Goal: Task Accomplishment & Management: Manage account settings

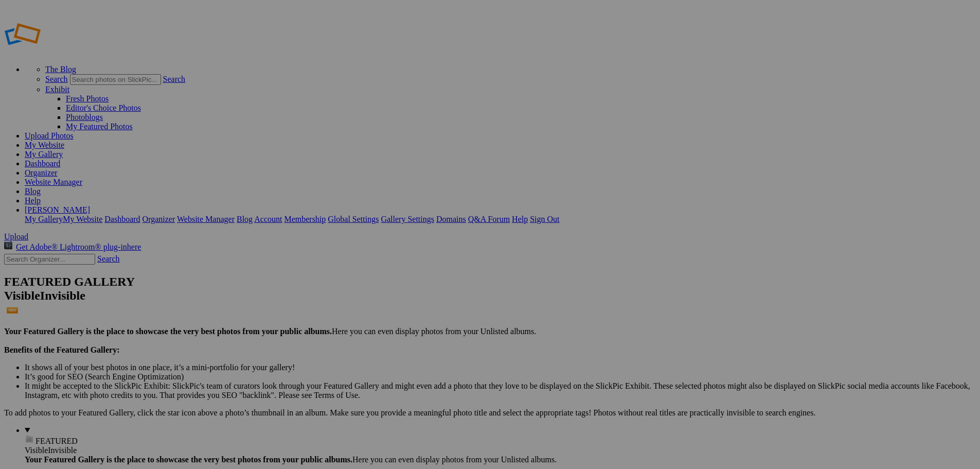
type input "New Bremen vs [PERSON_NAME] Local"
click at [398, 286] on span "Create" at bounding box center [387, 290] width 22 height 9
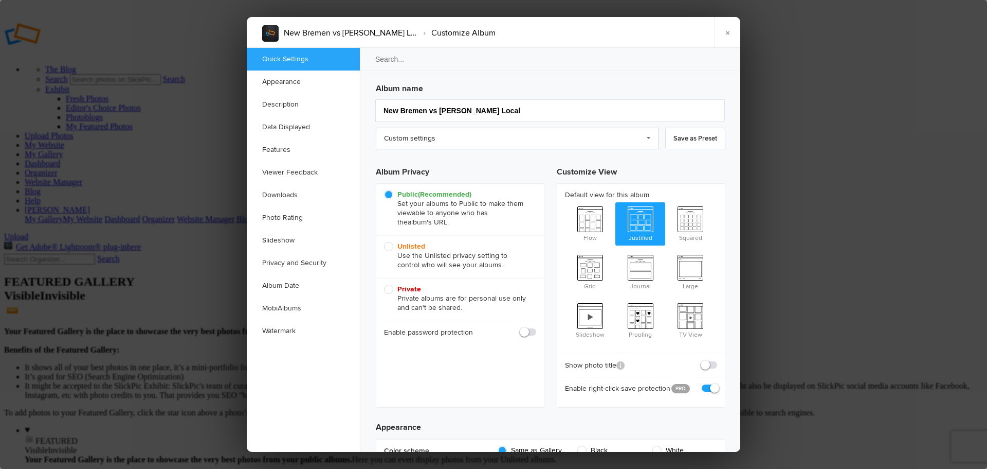
click at [426, 139] on link "Custom settings" at bounding box center [517, 139] width 283 height 22
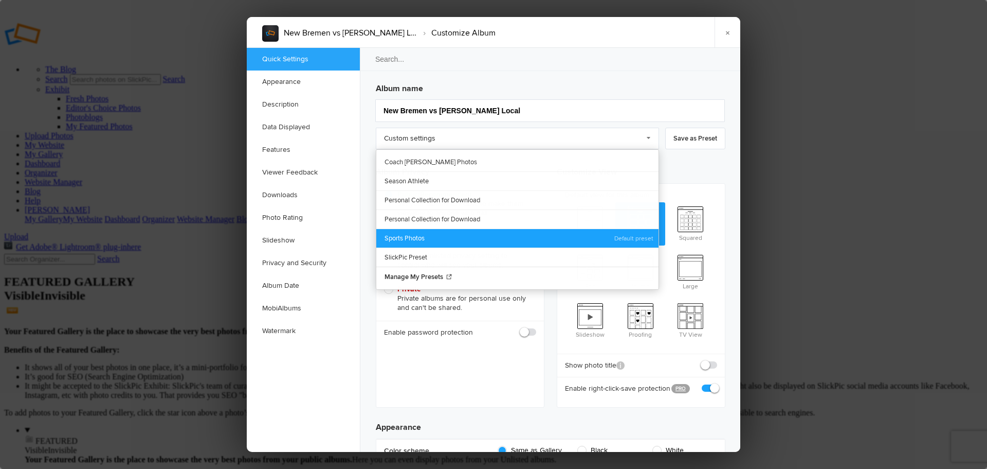
click at [435, 237] on link "Sports Photos" at bounding box center [517, 237] width 282 height 19
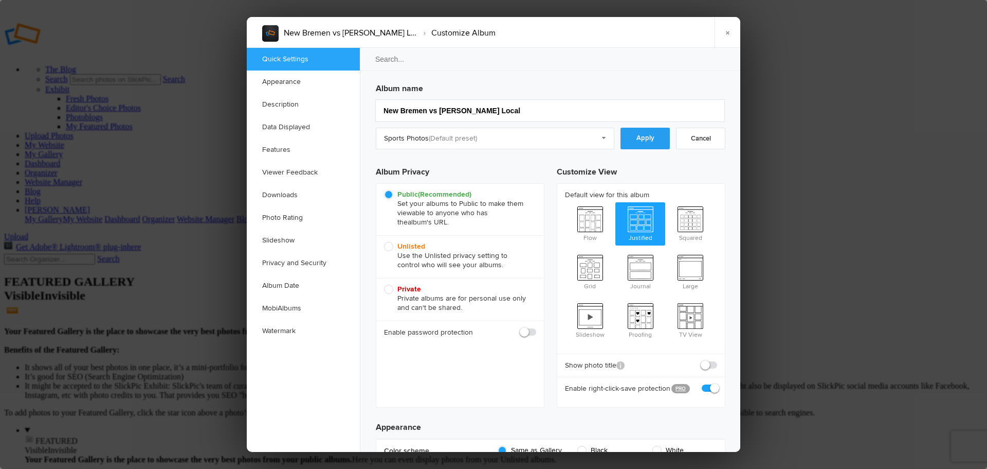
click at [646, 140] on link "Apply" at bounding box center [645, 139] width 49 height 22
click at [284, 198] on link "Downloads" at bounding box center [303, 195] width 113 height 23
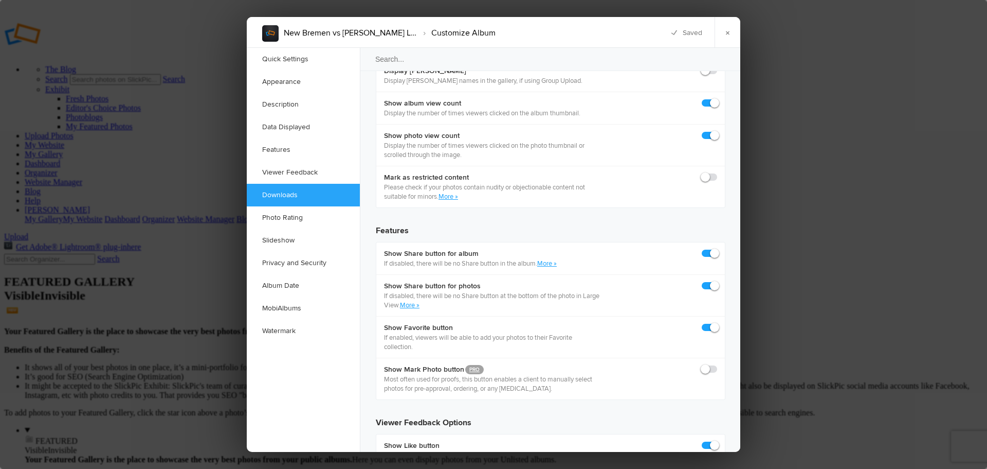
scroll to position [1594, 0]
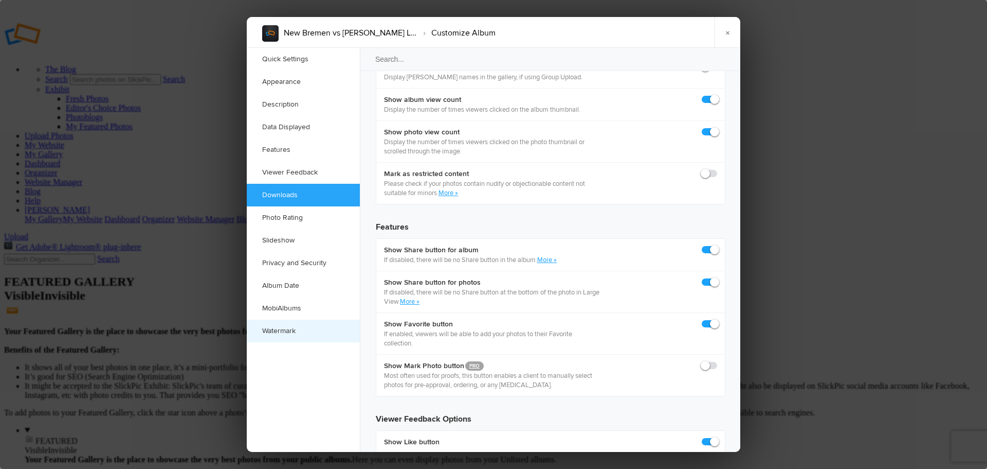
click at [285, 336] on link "Watermark" at bounding box center [303, 330] width 113 height 23
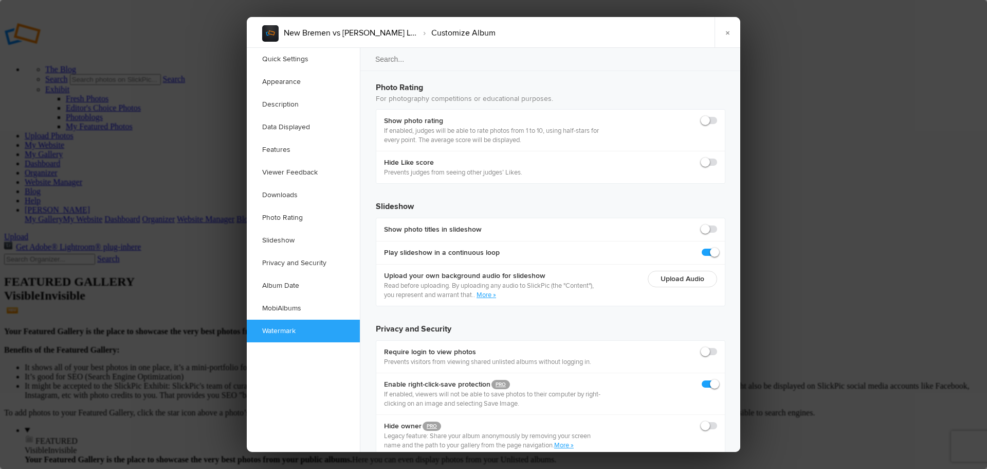
scroll to position [2231, 0]
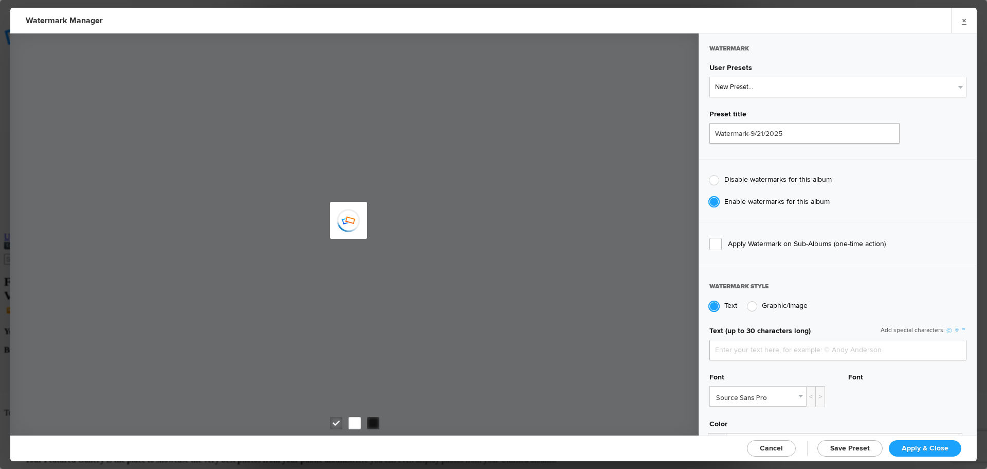
type input "jpphotography"
click at [782, 90] on select "New Preset..." at bounding box center [838, 87] width 257 height 21
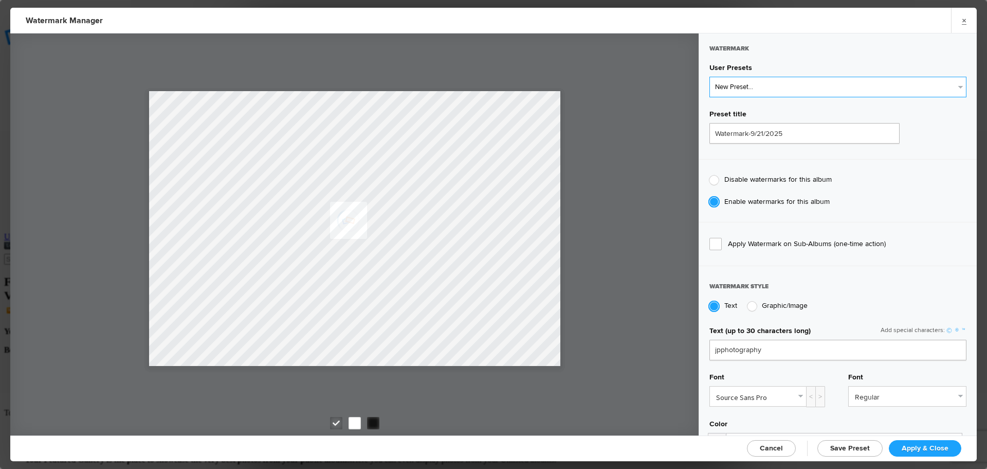
select select "1: Object"
click at [710, 77] on select "New Preset... JP Photography - White JP Photography - Black" at bounding box center [838, 87] width 257 height 21
type input "JP Photography - White"
radio input "false"
radio input "true"
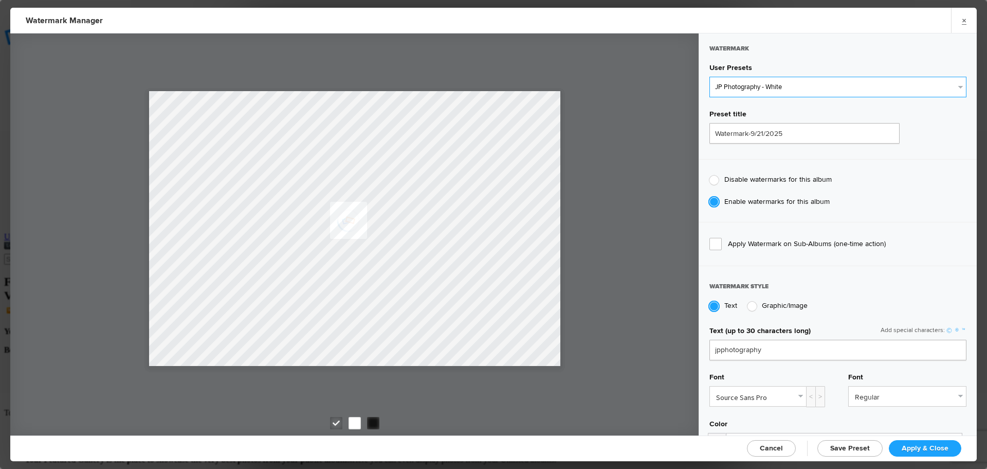
type input "128"
radio input "true"
radio input "false"
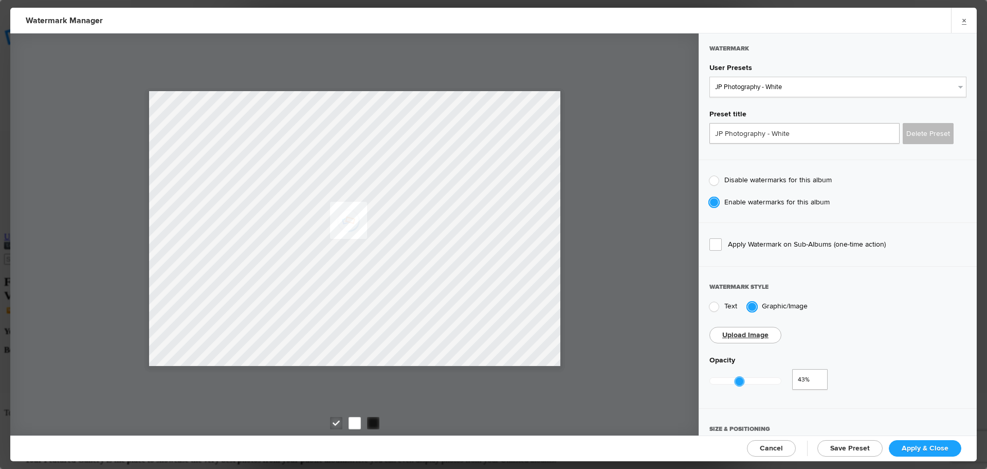
type input "0.47"
drag, startPoint x: 783, startPoint y: 380, endPoint x: 743, endPoint y: 380, distance: 40.6
click at [743, 380] on div at bounding box center [742, 380] width 9 height 9
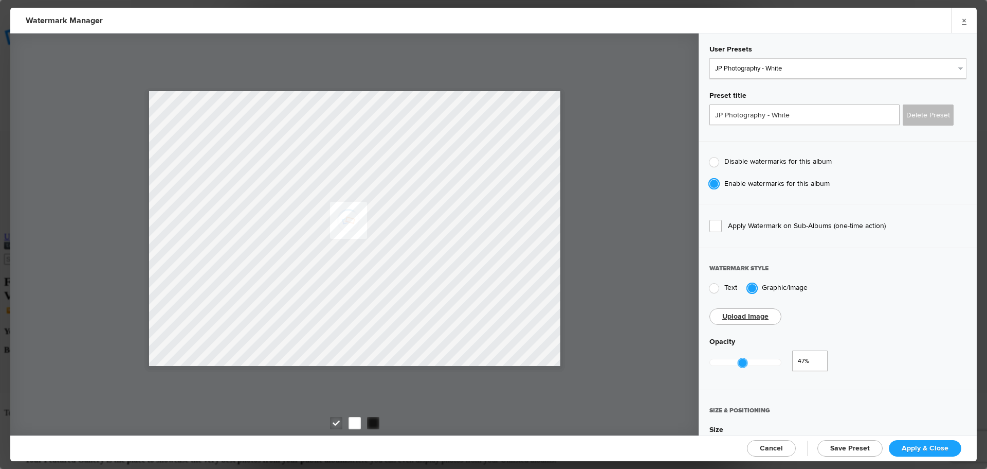
scroll to position [103, 0]
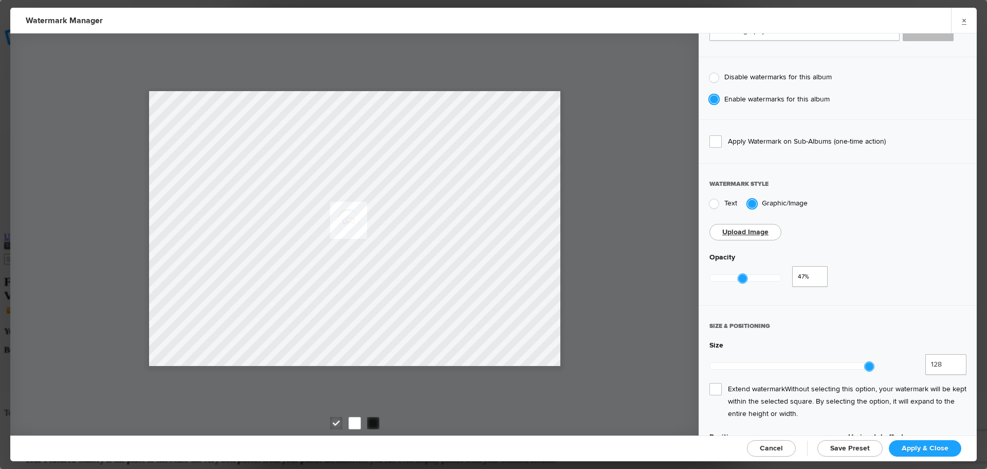
click at [715, 383] on span "Extend watermark Without selecting this option, your watermark will be kept wit…" at bounding box center [838, 401] width 257 height 37
click at [0, 0] on input "Extend watermark Without selecting this option, your watermark will be kept wit…" at bounding box center [0, 0] width 0 height 0
click at [927, 448] on span "Apply & Close" at bounding box center [925, 447] width 47 height 9
checkbox input "true"
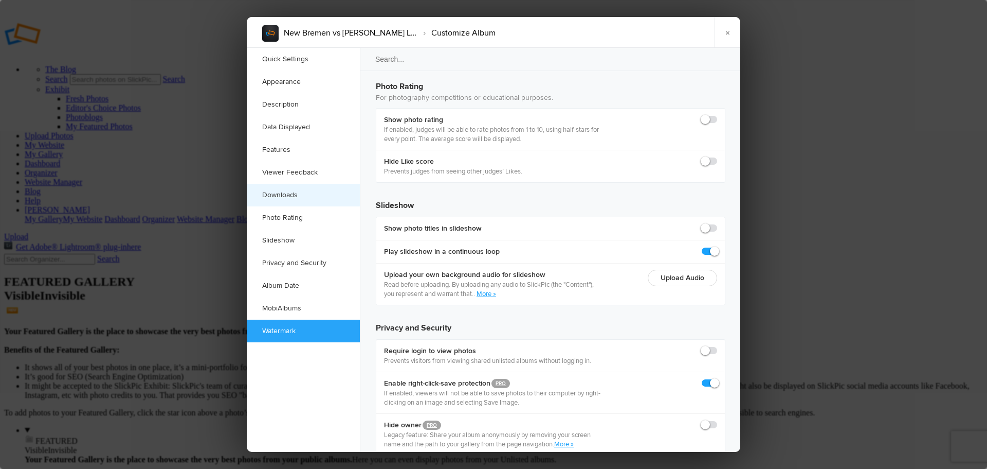
click at [290, 195] on link "Downloads" at bounding box center [303, 195] width 113 height 23
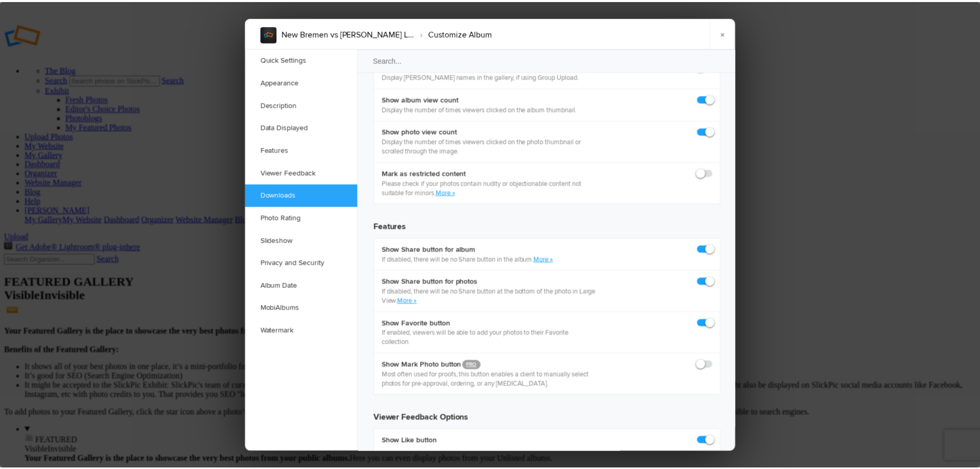
scroll to position [1594, 0]
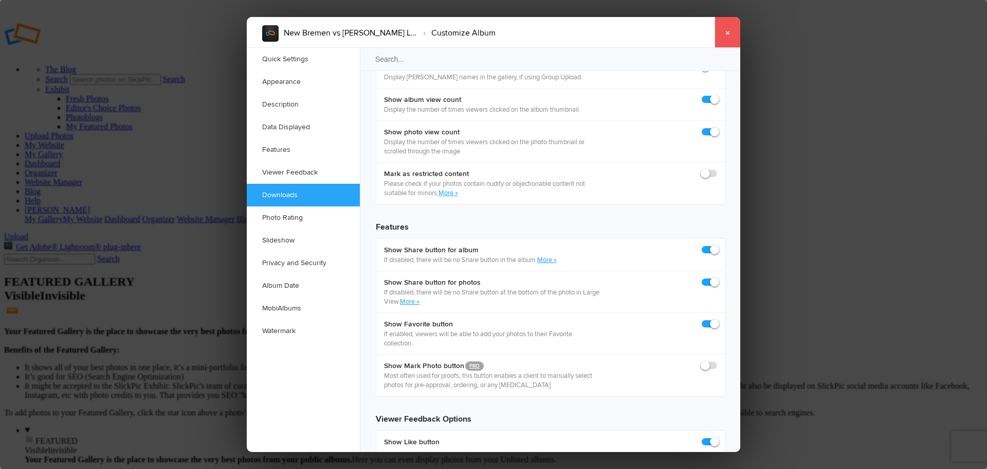
click at [730, 38] on link "×" at bounding box center [728, 32] width 26 height 31
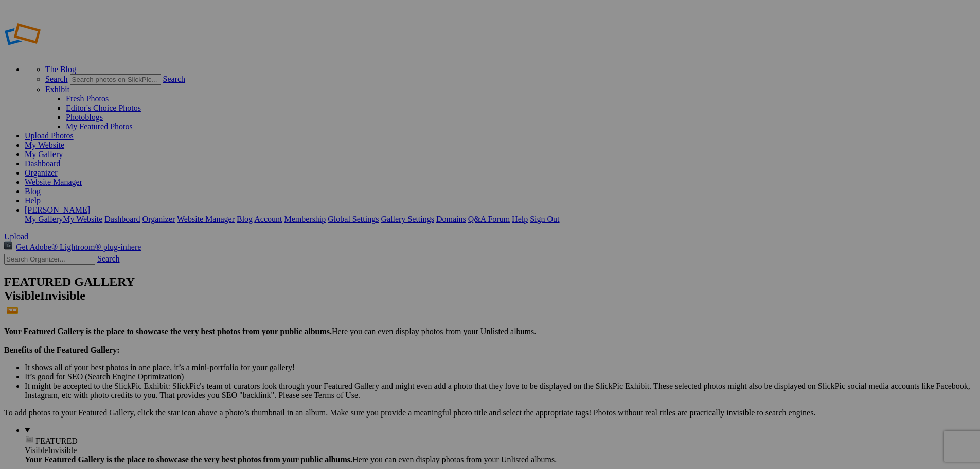
type input "New Bremen vs [PERSON_NAME] Local"
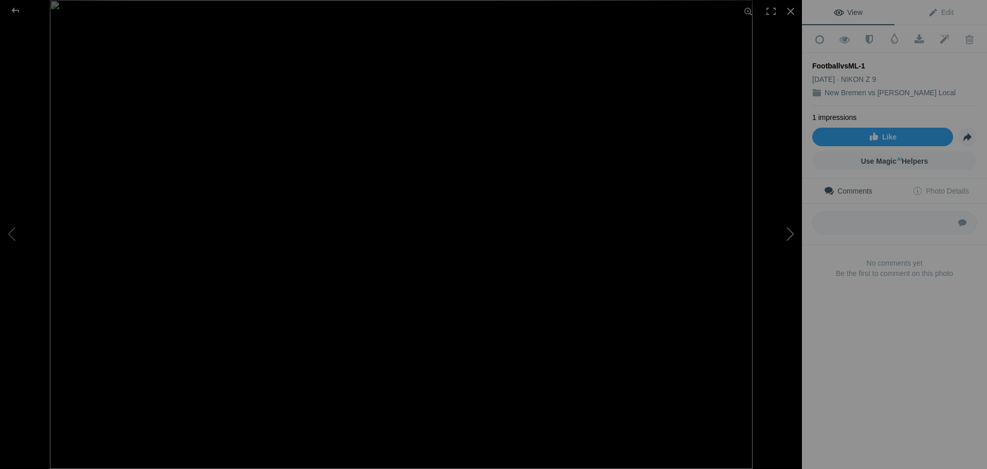
click at [788, 233] on button at bounding box center [763, 234] width 77 height 169
click at [788, 235] on button at bounding box center [763, 234] width 77 height 169
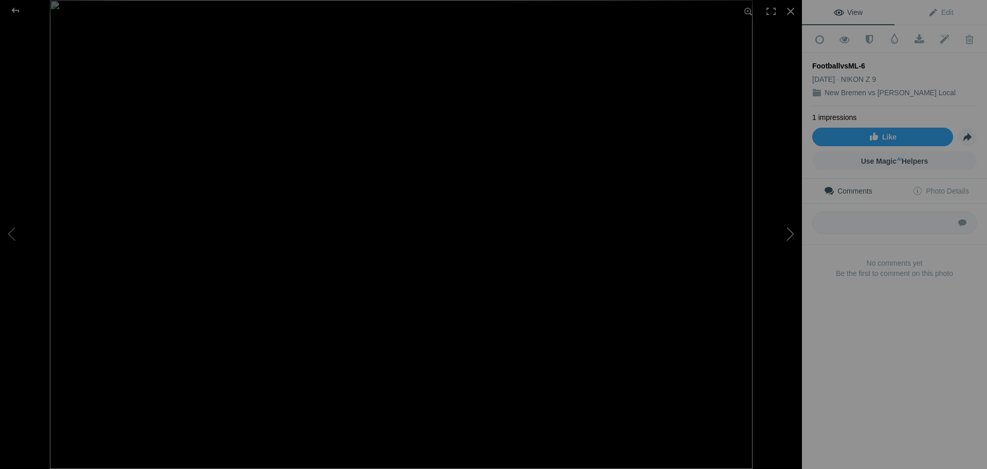
click at [788, 235] on button at bounding box center [763, 234] width 77 height 169
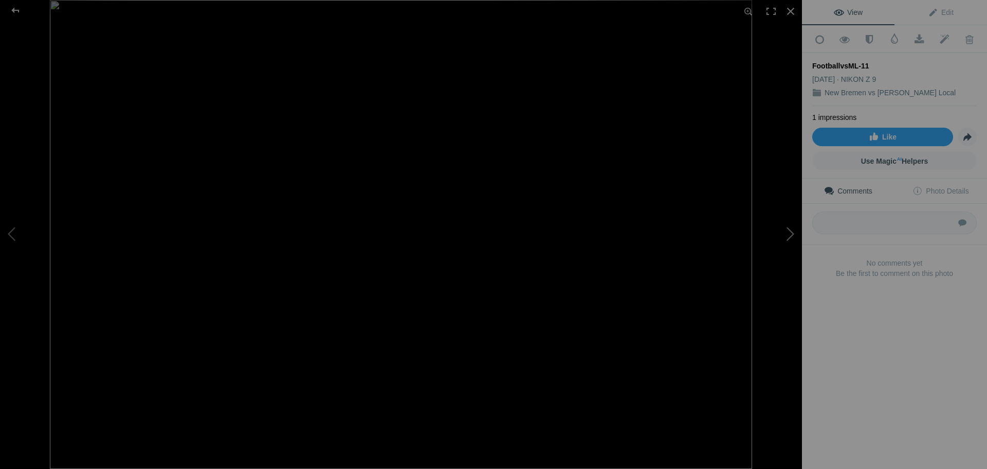
click at [789, 237] on button at bounding box center [763, 234] width 77 height 169
click at [15, 11] on div at bounding box center [15, 10] width 37 height 21
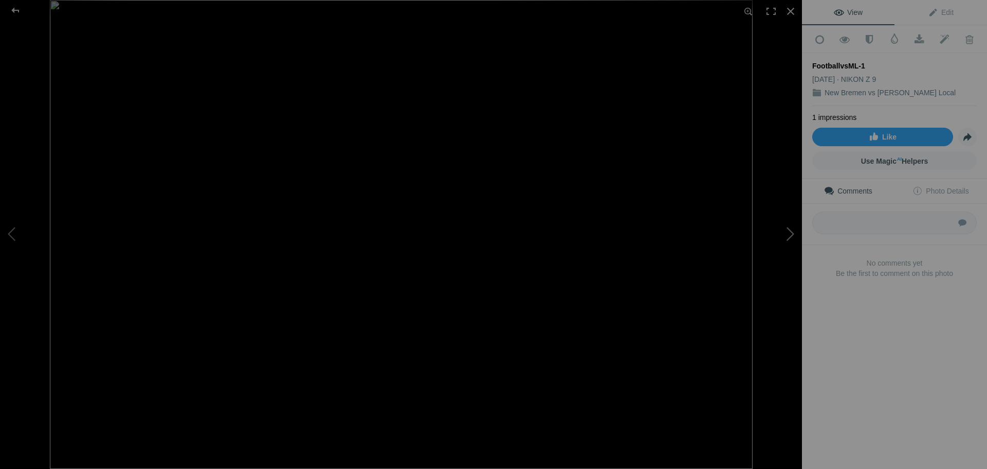
click at [786, 233] on button at bounding box center [763, 234] width 77 height 169
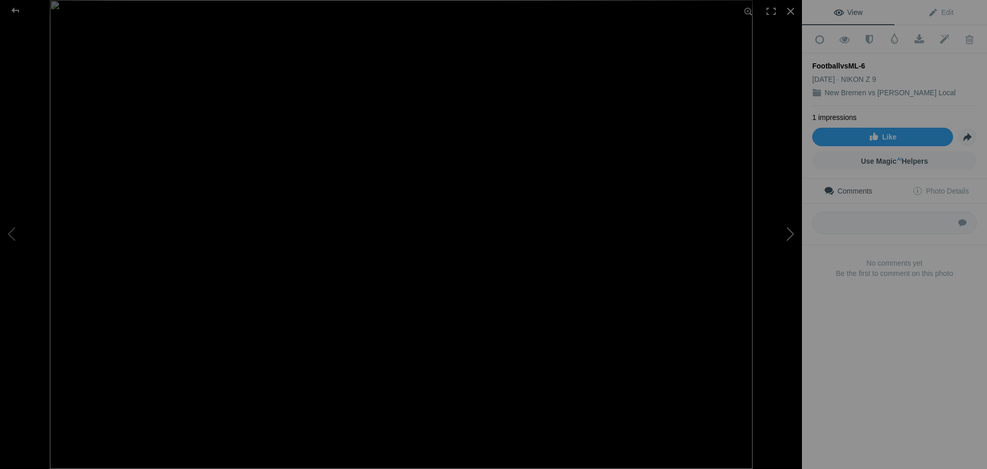
click at [786, 233] on button at bounding box center [763, 234] width 77 height 169
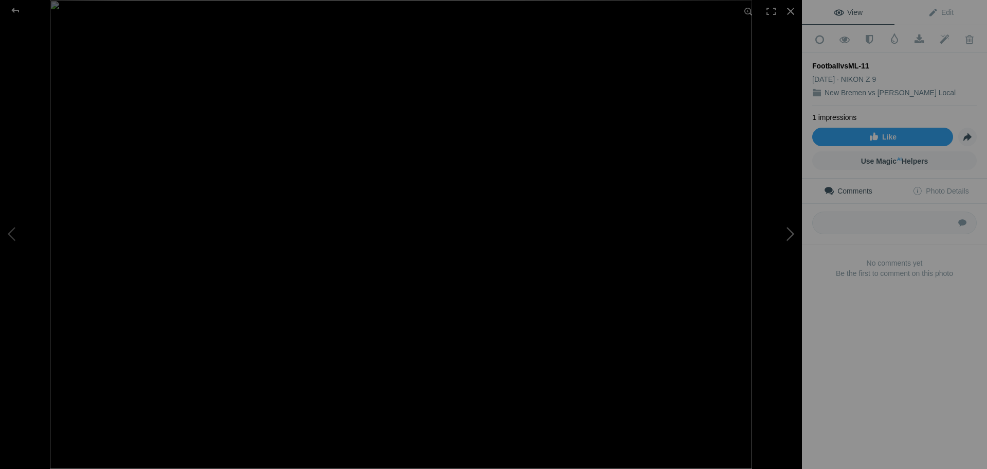
click at [786, 233] on button at bounding box center [763, 234] width 77 height 169
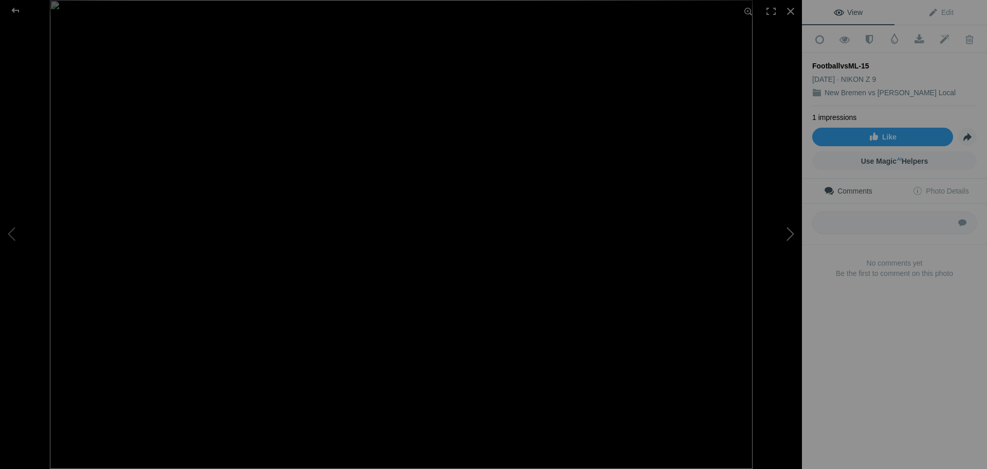
click at [783, 233] on button at bounding box center [763, 234] width 77 height 169
click at [786, 237] on button at bounding box center [763, 234] width 77 height 169
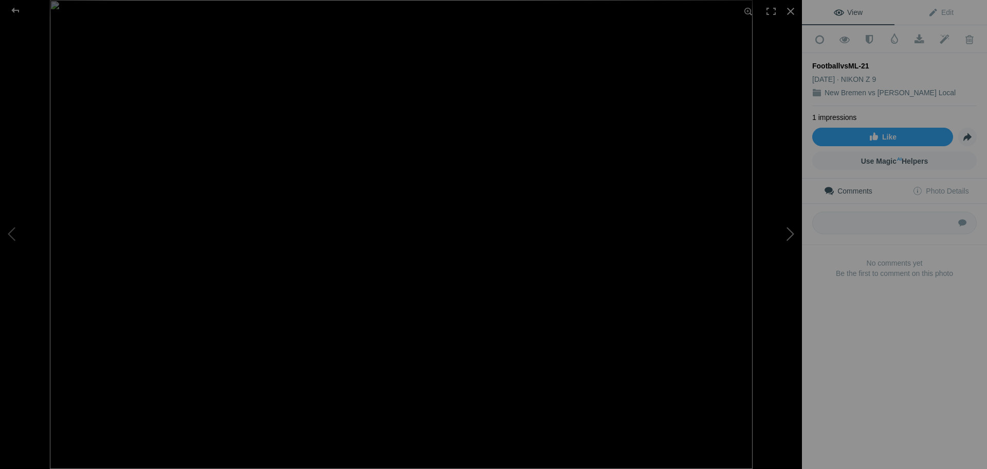
click at [787, 236] on button at bounding box center [763, 234] width 77 height 169
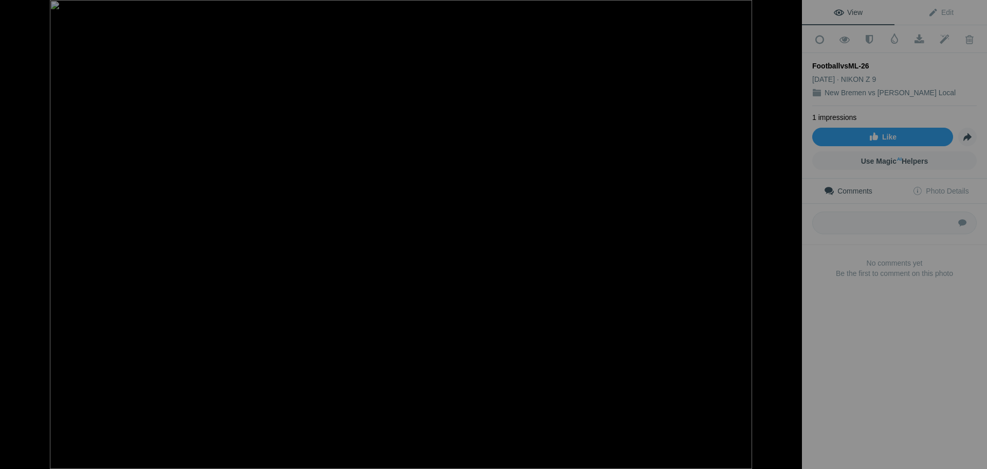
click at [787, 236] on button at bounding box center [763, 234] width 77 height 169
click at [787, 233] on button at bounding box center [763, 234] width 77 height 169
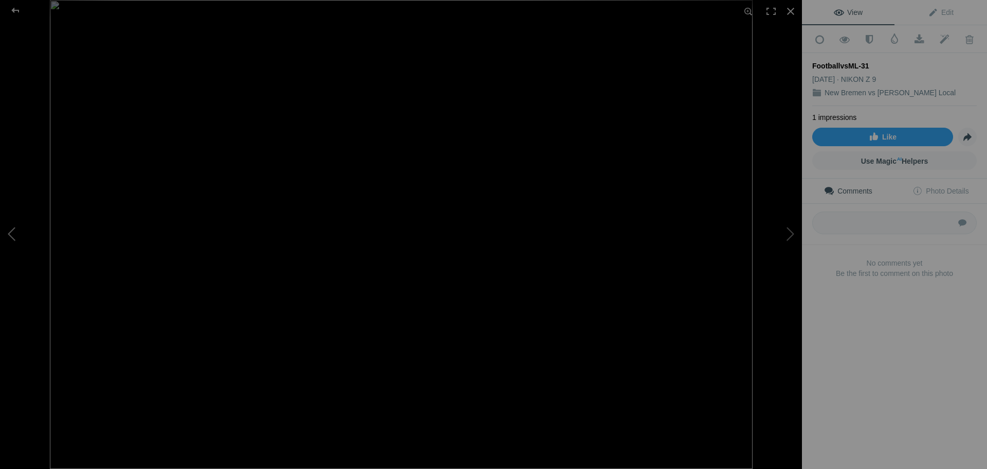
click at [13, 236] on button at bounding box center [38, 234] width 77 height 169
click at [224, 159] on img at bounding box center [401, 234] width 703 height 469
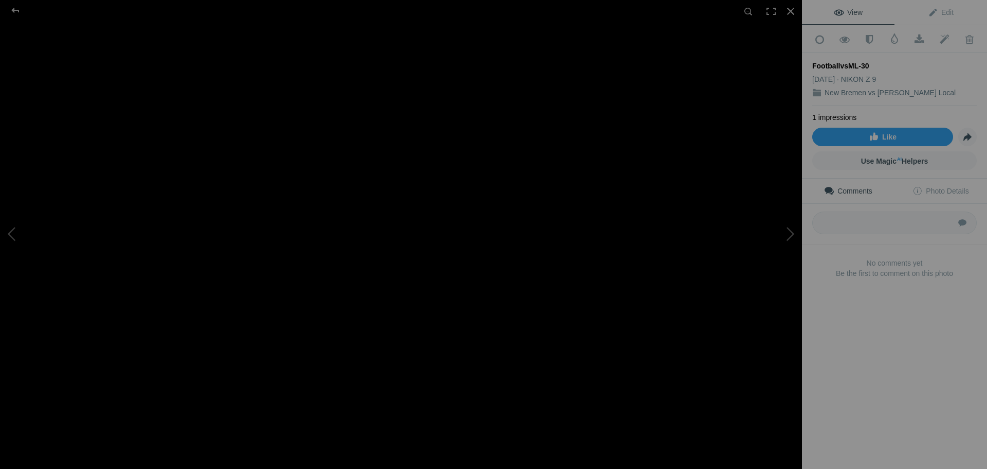
click at [244, 194] on img at bounding box center [786, 398] width 2228 height 1486
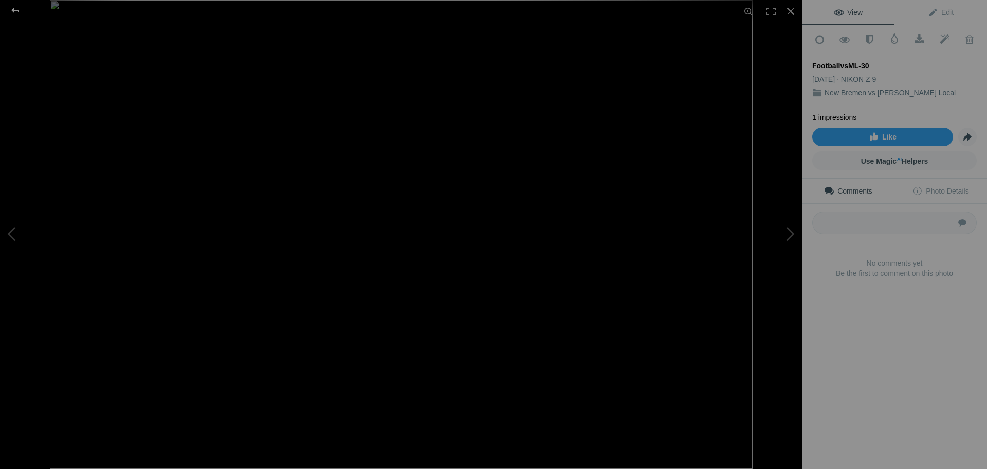
click at [16, 11] on div at bounding box center [15, 10] width 37 height 21
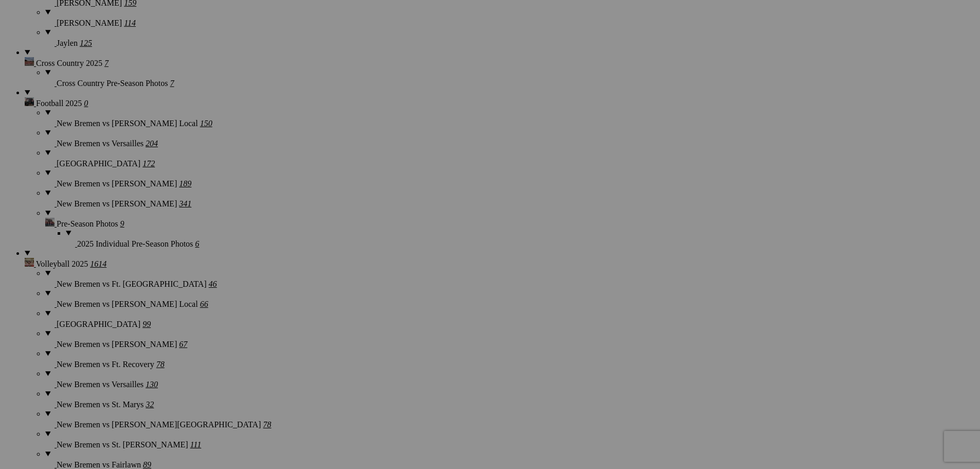
scroll to position [977, 0]
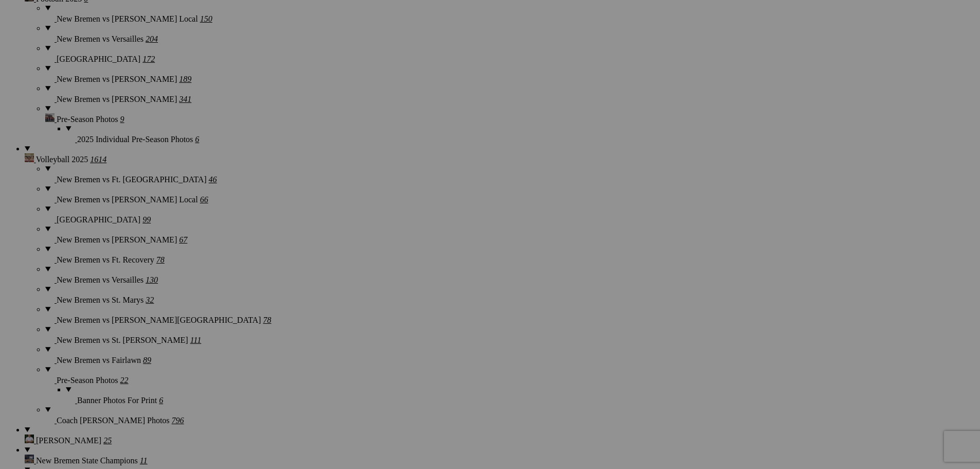
scroll to position [1080, 0]
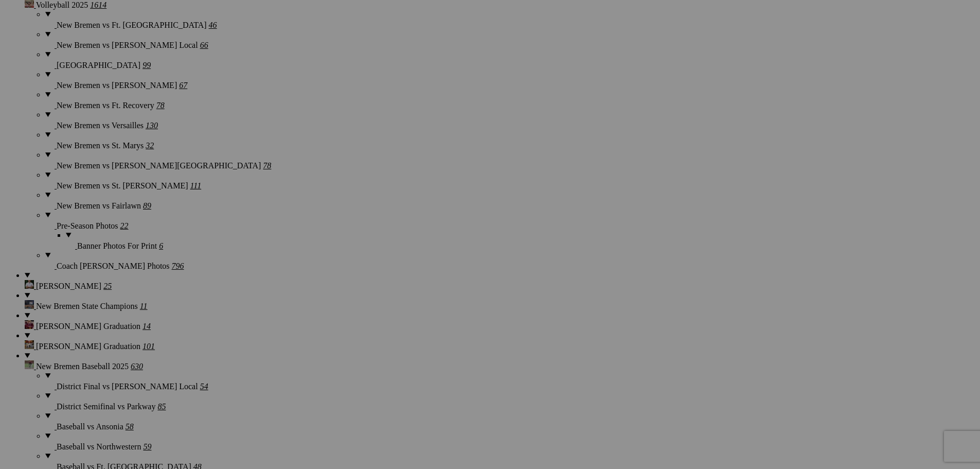
scroll to position [1234, 0]
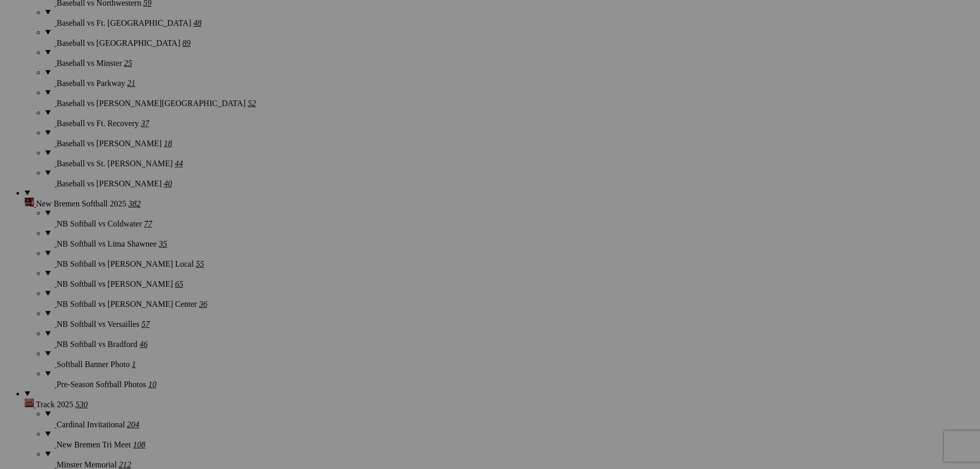
scroll to position [1594, 0]
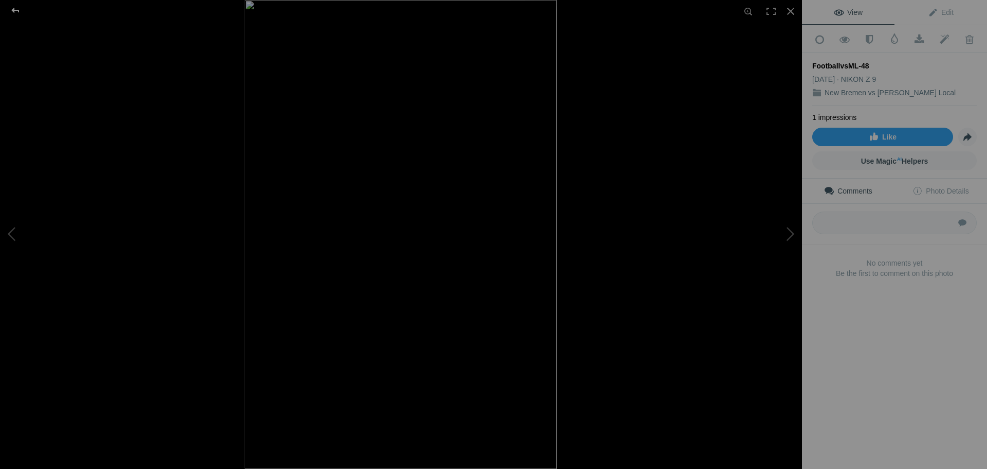
click at [16, 11] on div at bounding box center [15, 10] width 37 height 21
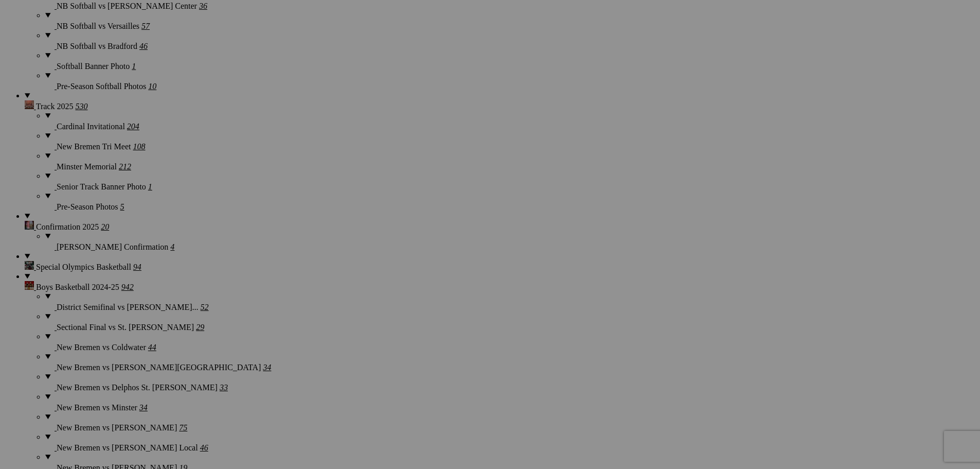
scroll to position [2006, 0]
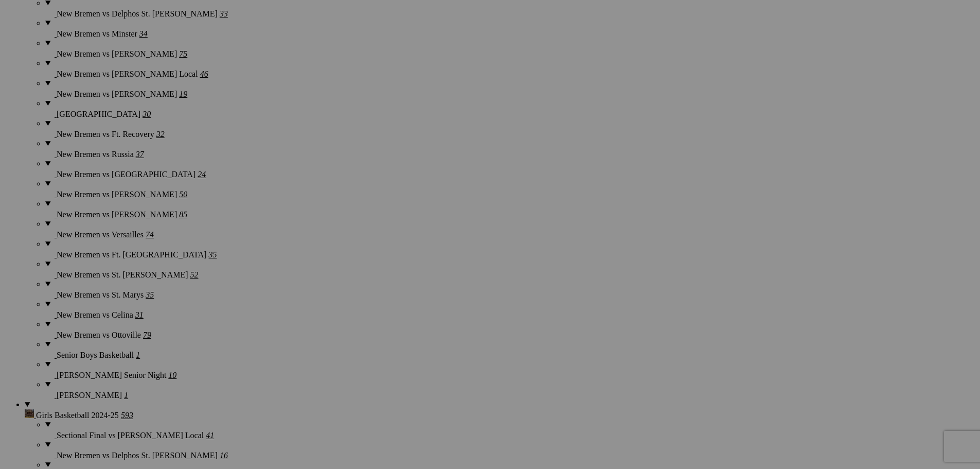
scroll to position [2366, 0]
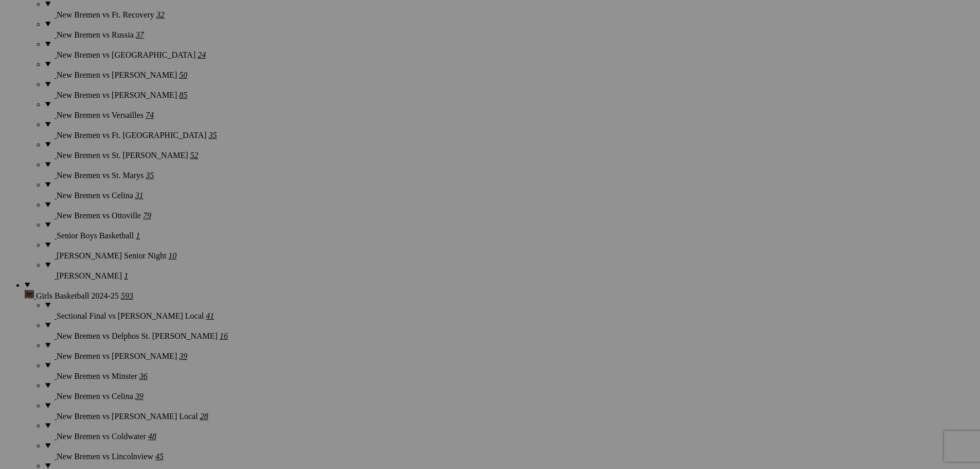
scroll to position [2469, 0]
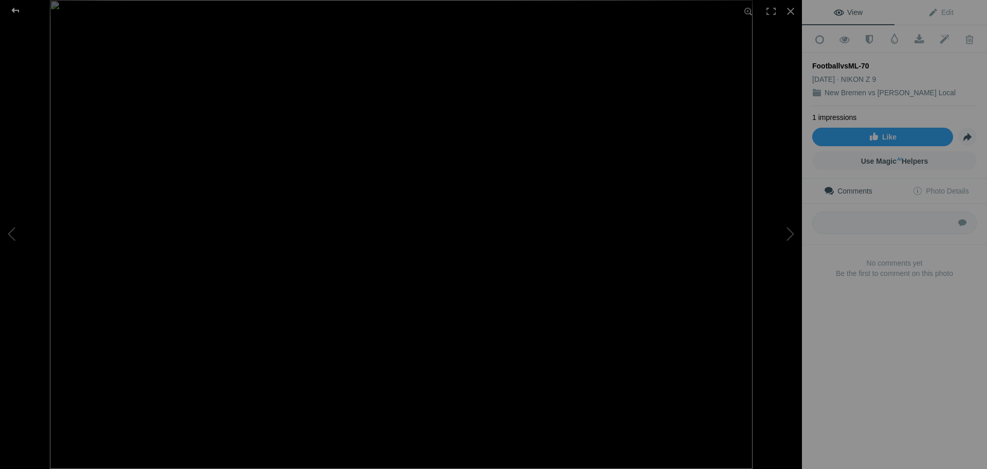
click at [16, 12] on div at bounding box center [15, 10] width 37 height 21
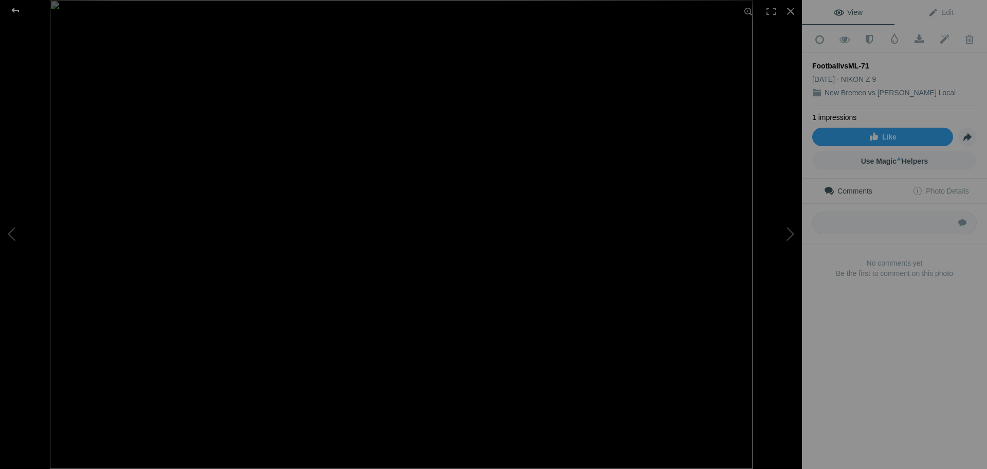
click at [18, 8] on div at bounding box center [15, 10] width 37 height 21
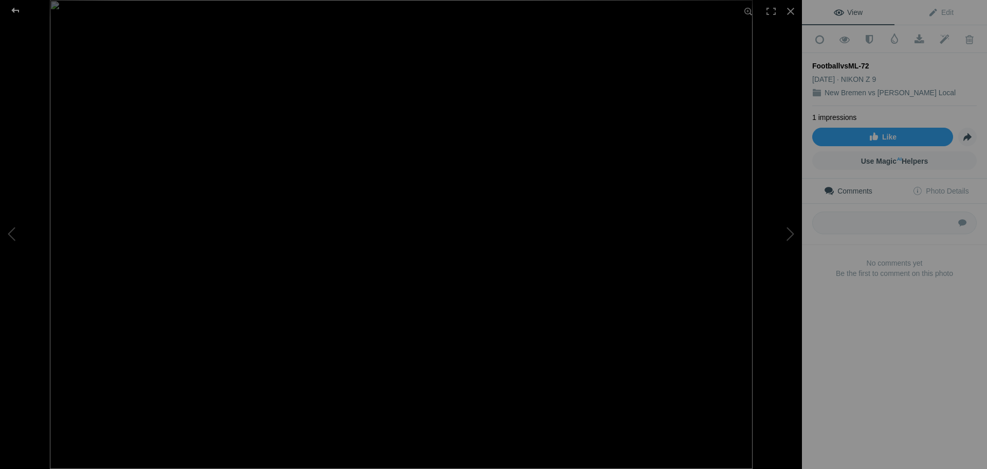
click at [17, 11] on div at bounding box center [15, 10] width 37 height 21
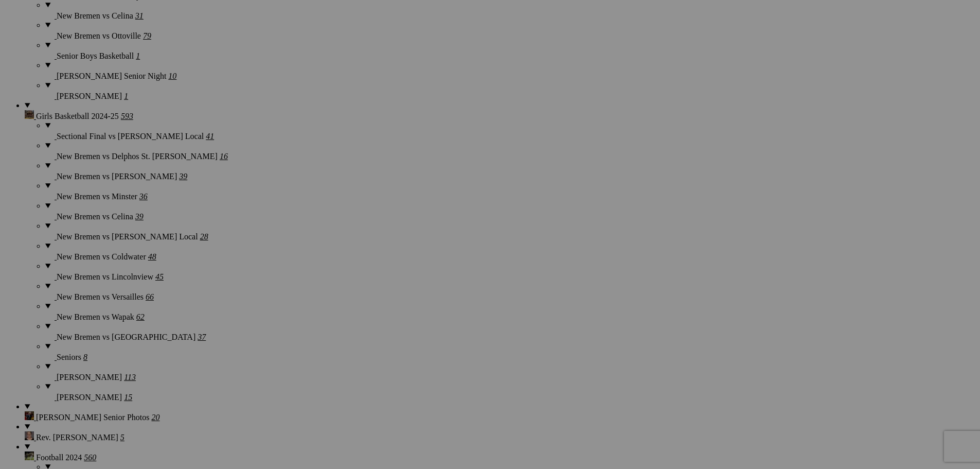
scroll to position [2674, 0]
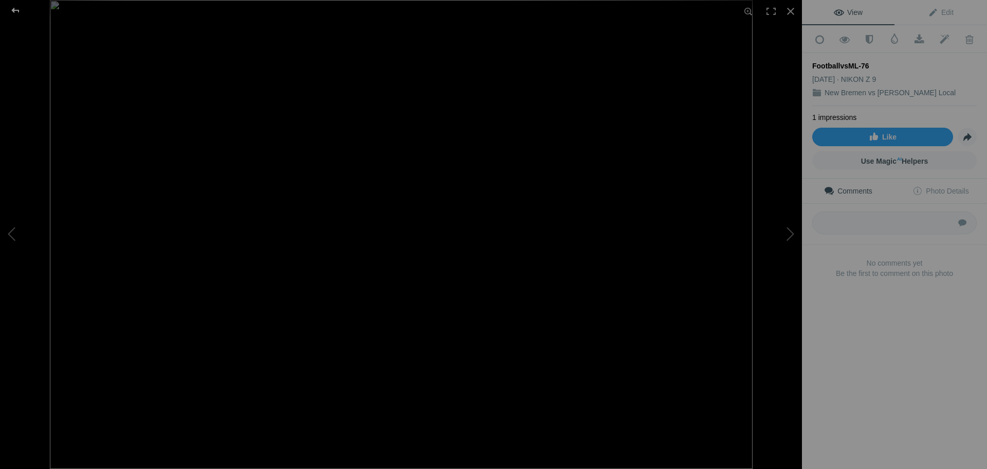
click at [16, 11] on div at bounding box center [15, 10] width 37 height 21
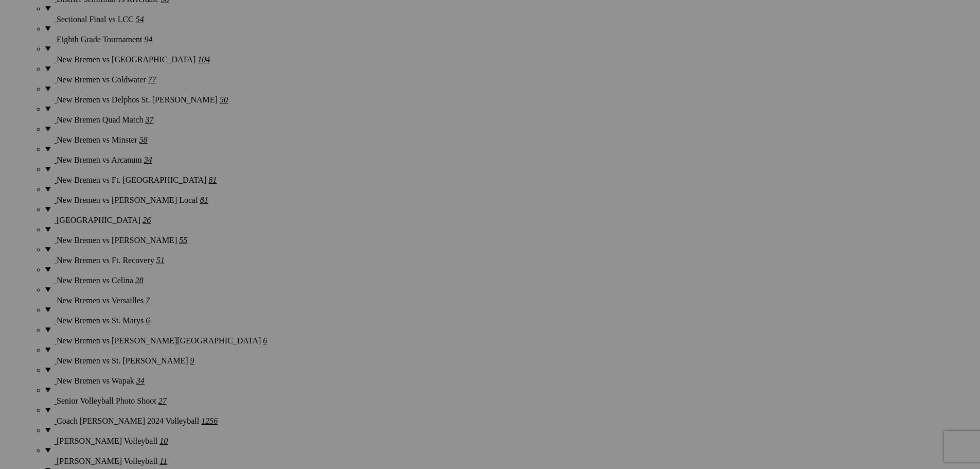
scroll to position [3548, 0]
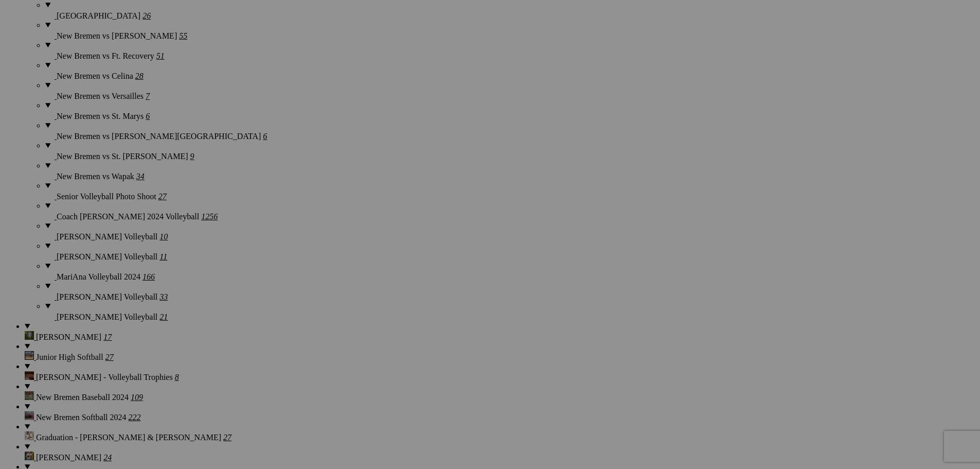
scroll to position [3754, 0]
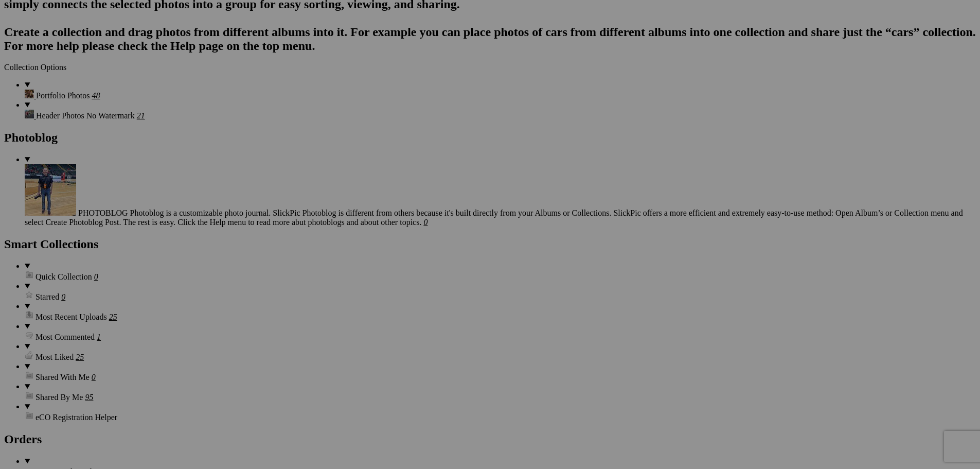
scroll to position [4320, 0]
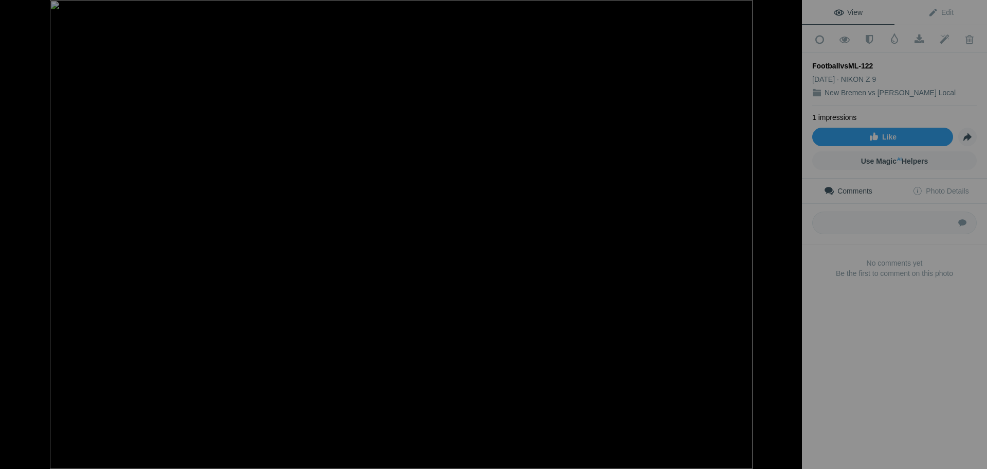
click at [15, 10] on div at bounding box center [15, 10] width 37 height 21
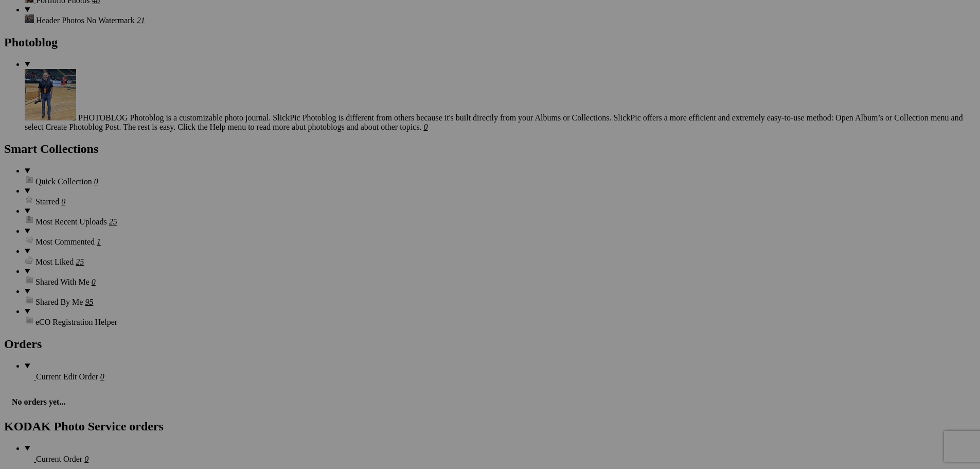
scroll to position [4423, 0]
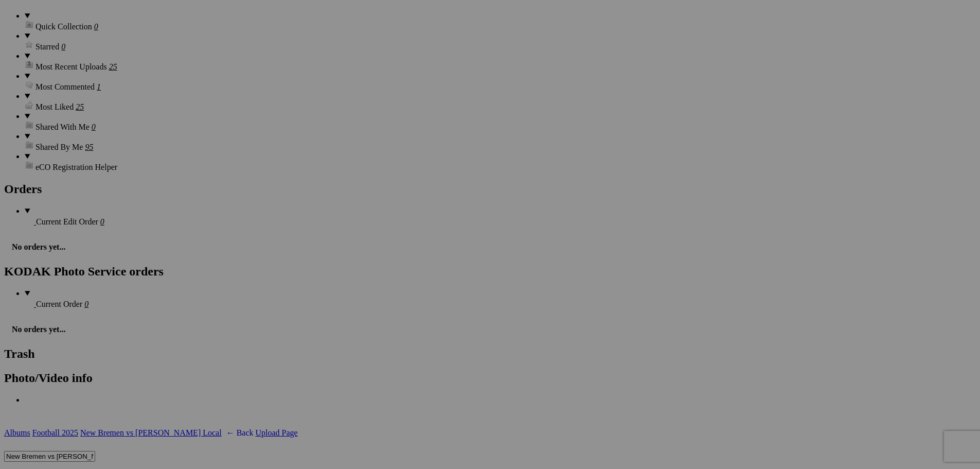
scroll to position [4577, 0]
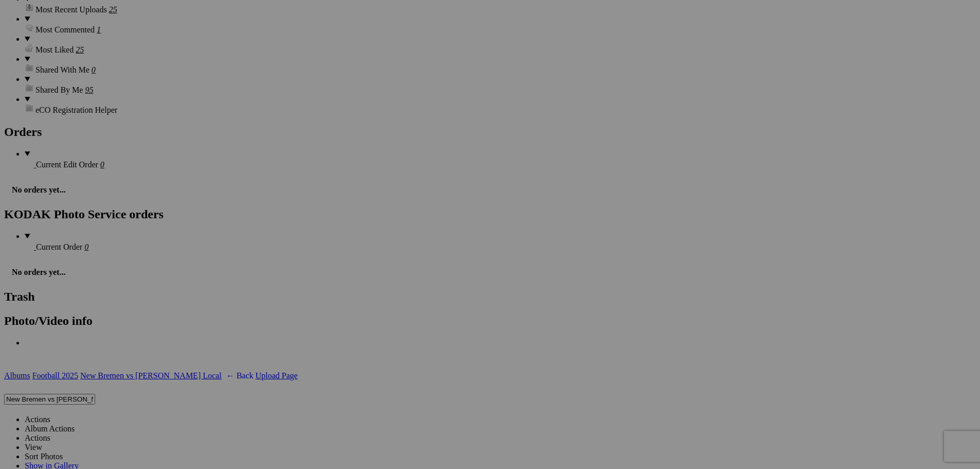
scroll to position [4628, 0]
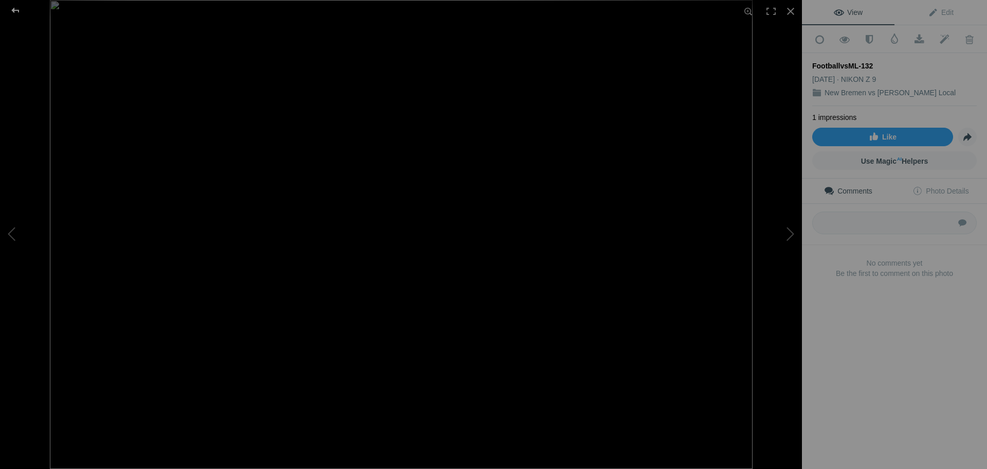
click at [18, 10] on div at bounding box center [15, 10] width 37 height 21
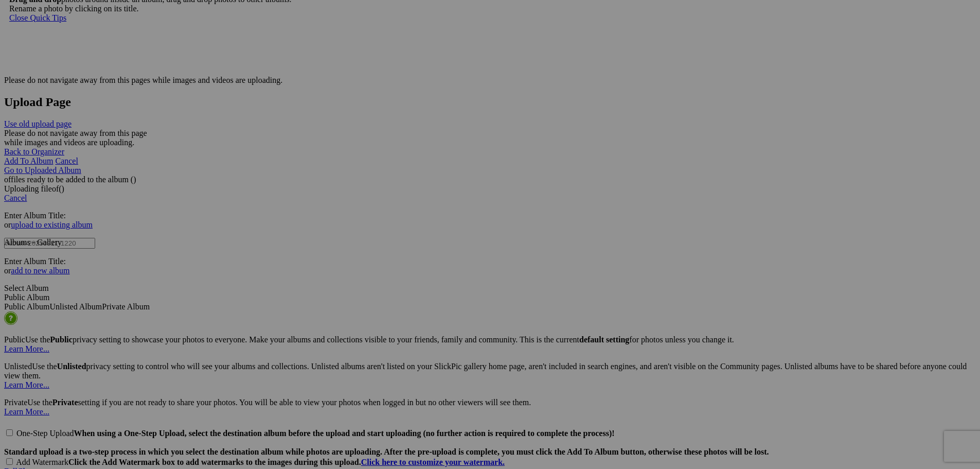
scroll to position [5143, 0]
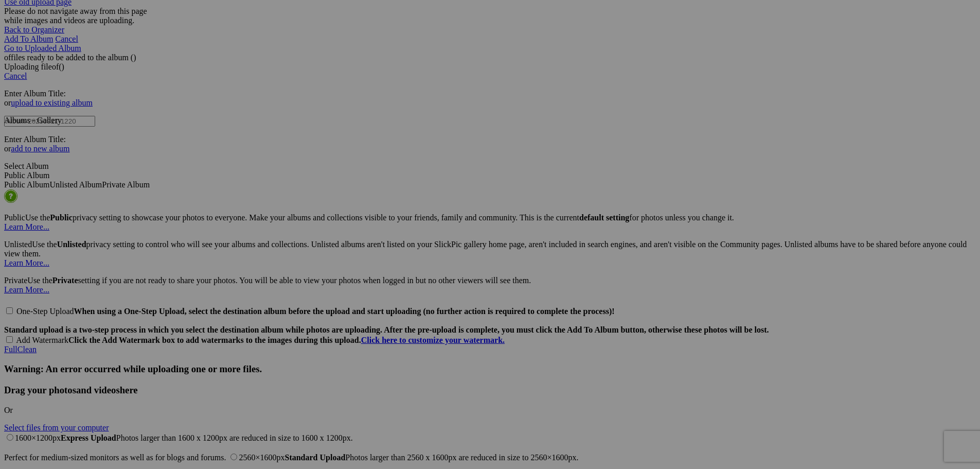
scroll to position [5268, 0]
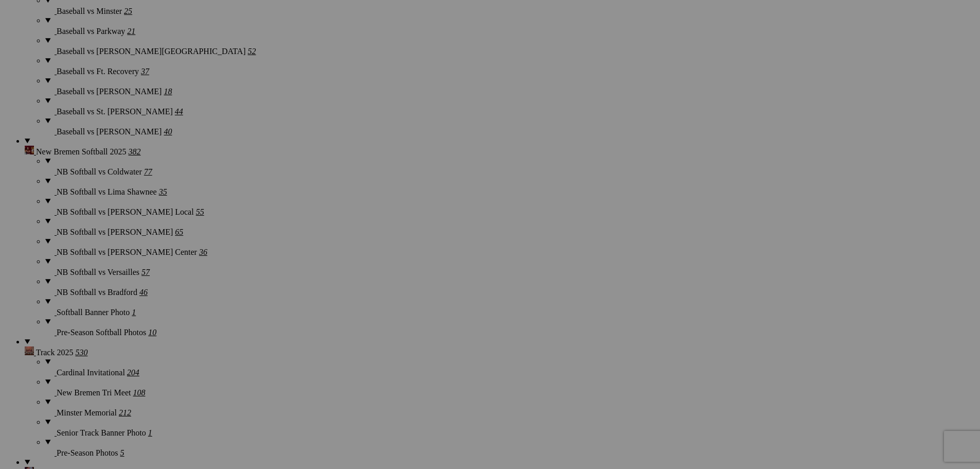
scroll to position [476, 0]
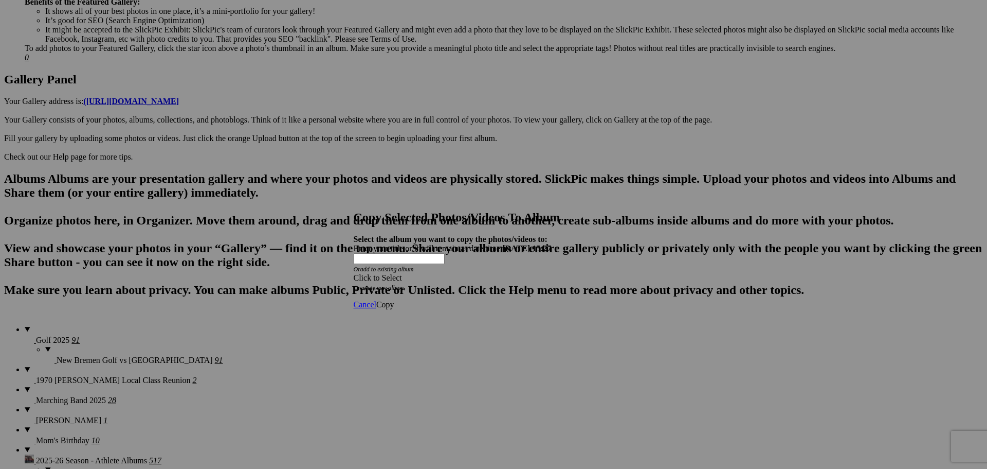
click at [354, 273] on span at bounding box center [354, 277] width 0 height 9
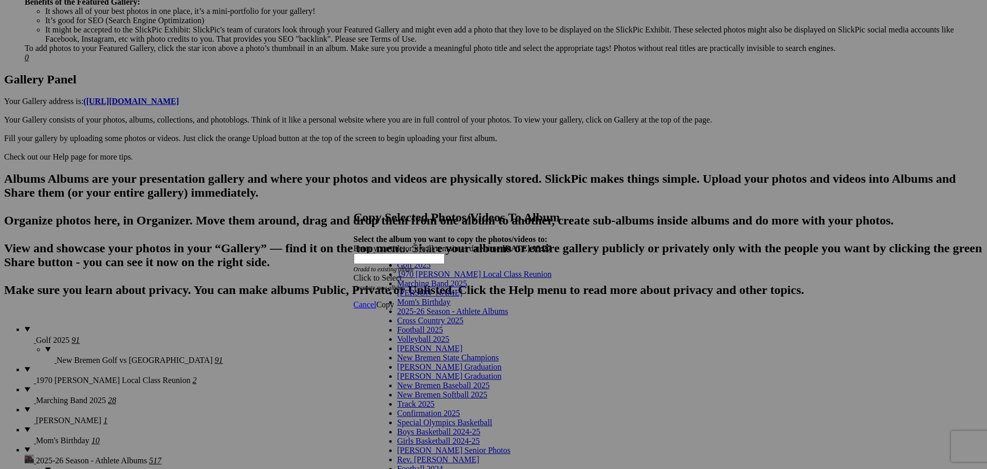
click at [469, 315] on span "2025-26 Season - Athlete Albums" at bounding box center [453, 311] width 111 height 9
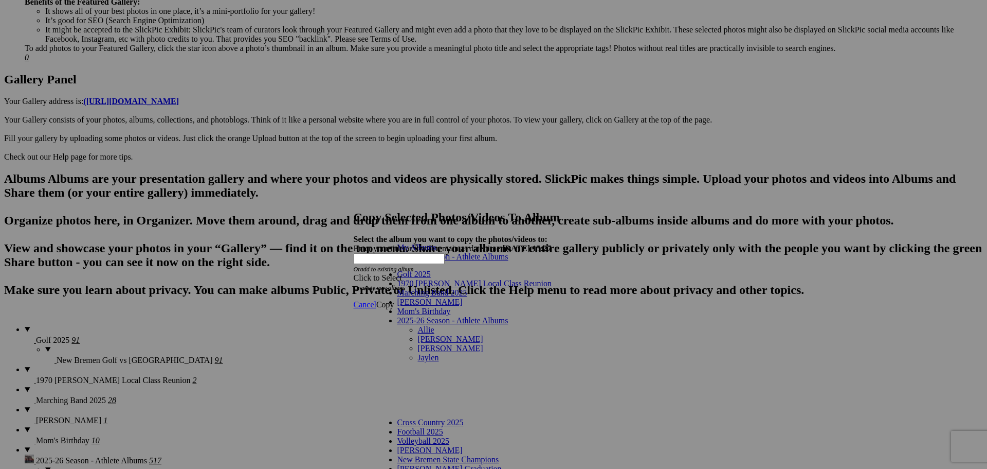
click at [418, 334] on link "[PERSON_NAME]" at bounding box center [450, 338] width 65 height 9
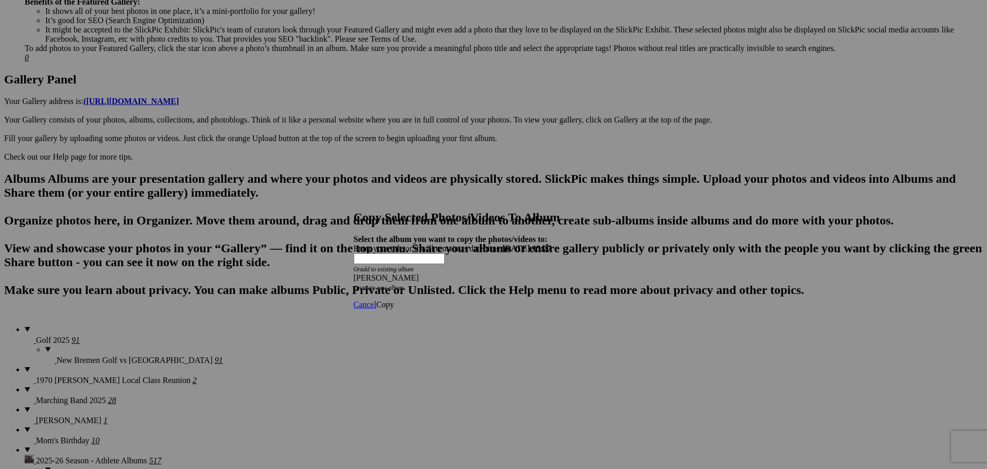
click at [394, 300] on span "Copy" at bounding box center [385, 304] width 18 height 9
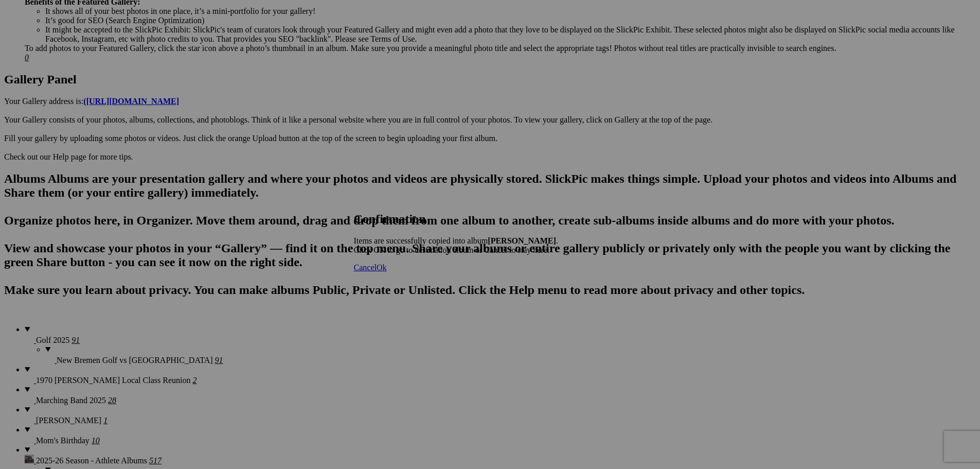
click at [387, 272] on span "Ok" at bounding box center [381, 267] width 10 height 9
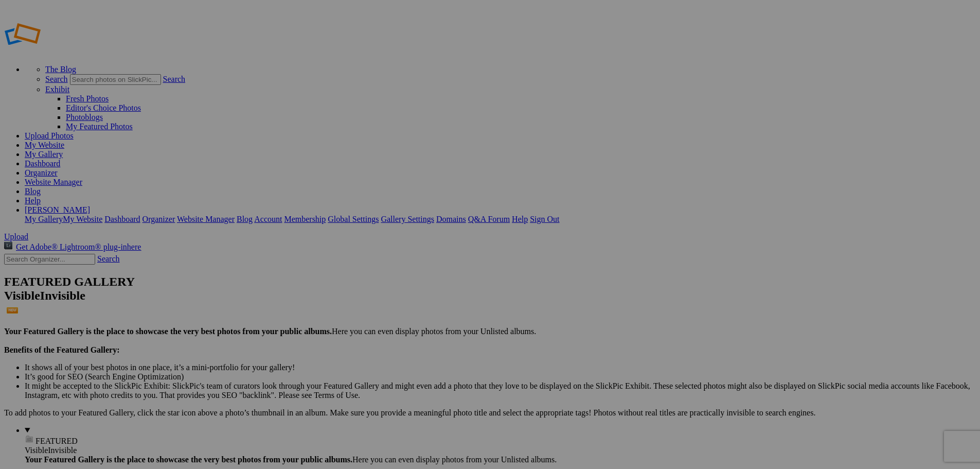
type input "[PERSON_NAME]"
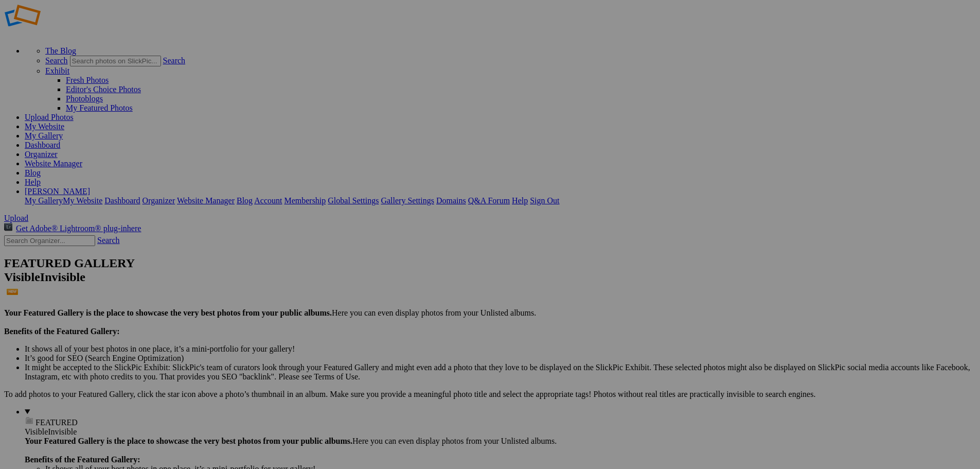
scroll to position [51, 0]
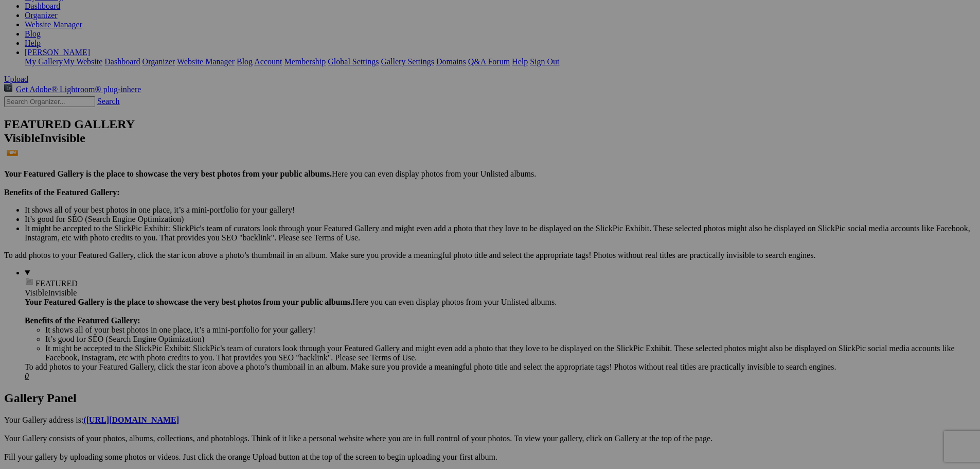
scroll to position [206, 0]
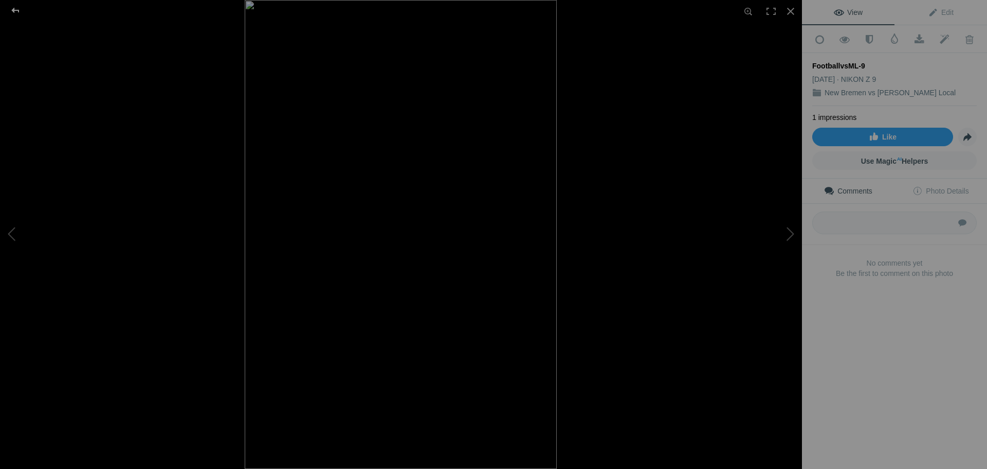
click at [17, 11] on div at bounding box center [15, 10] width 37 height 21
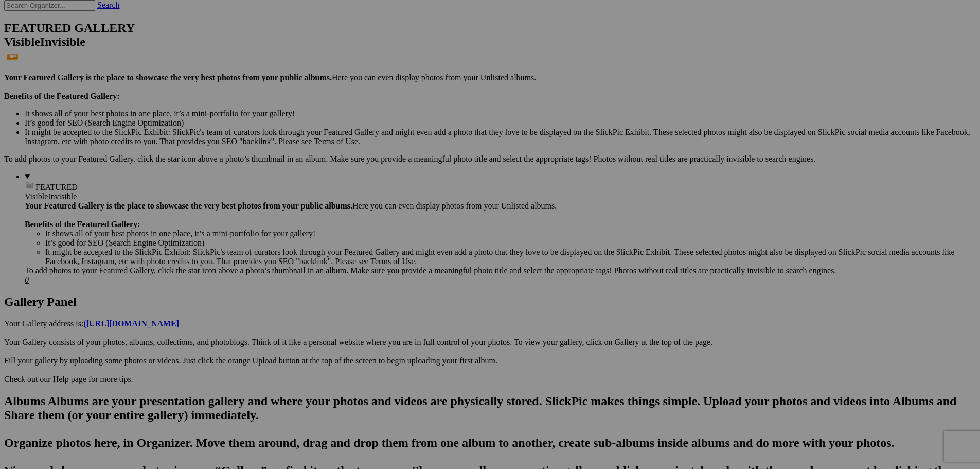
scroll to position [257, 0]
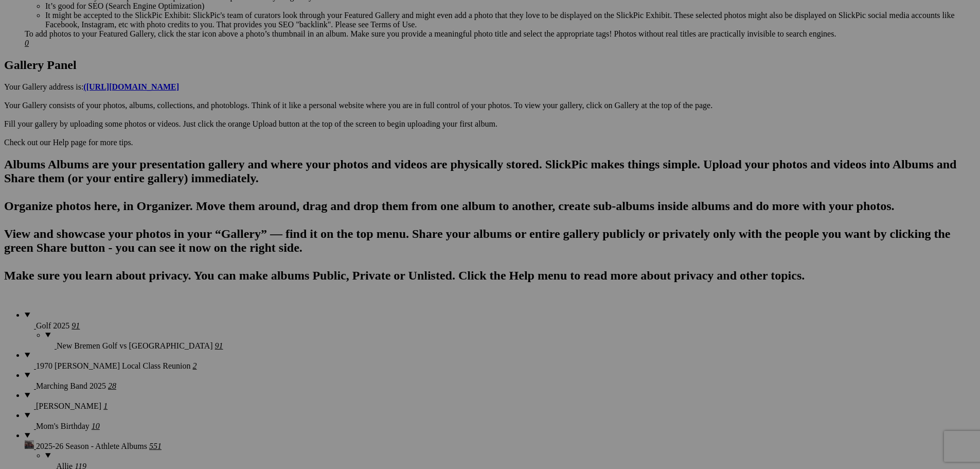
scroll to position [514, 0]
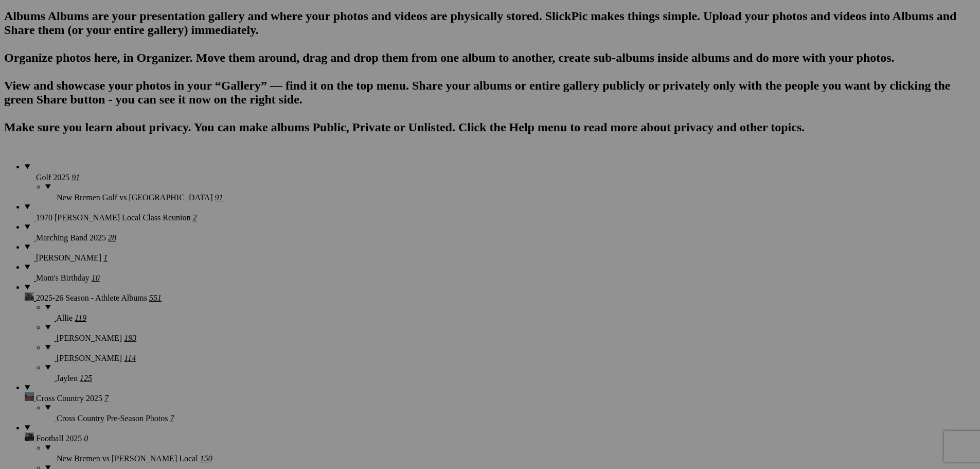
scroll to position [669, 0]
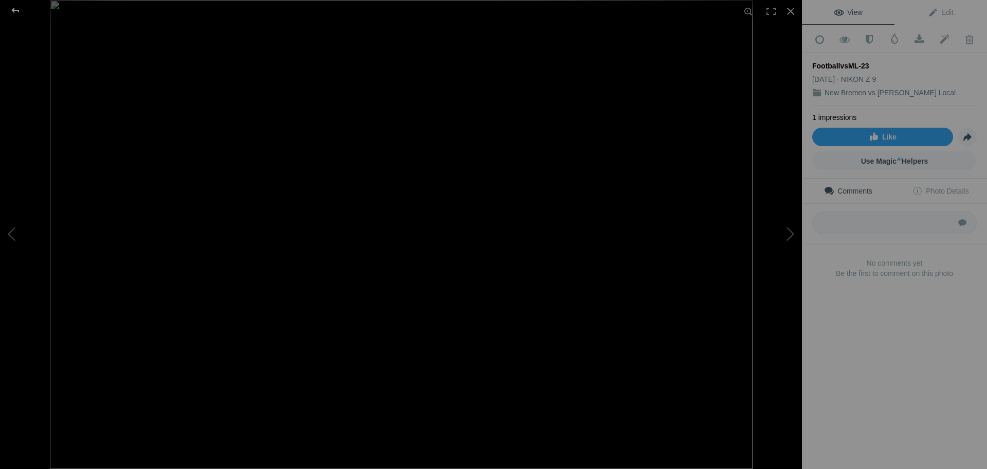
click at [18, 12] on div at bounding box center [15, 10] width 37 height 21
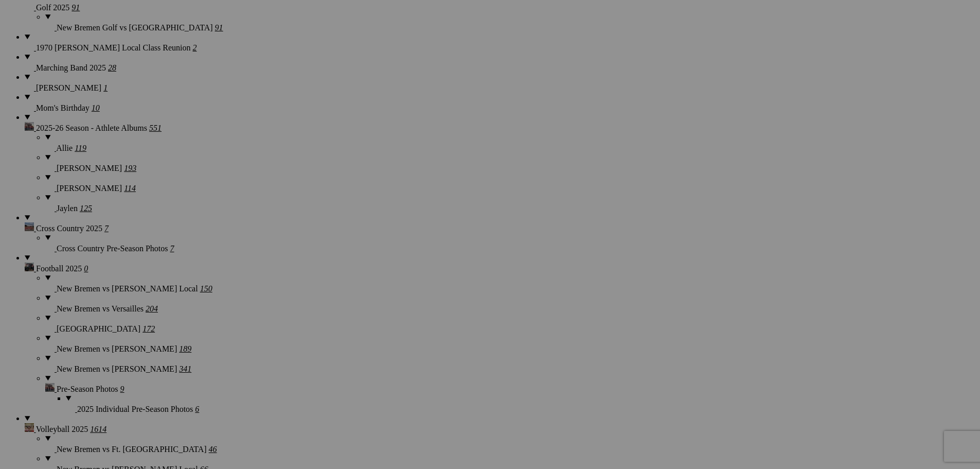
scroll to position [823, 0]
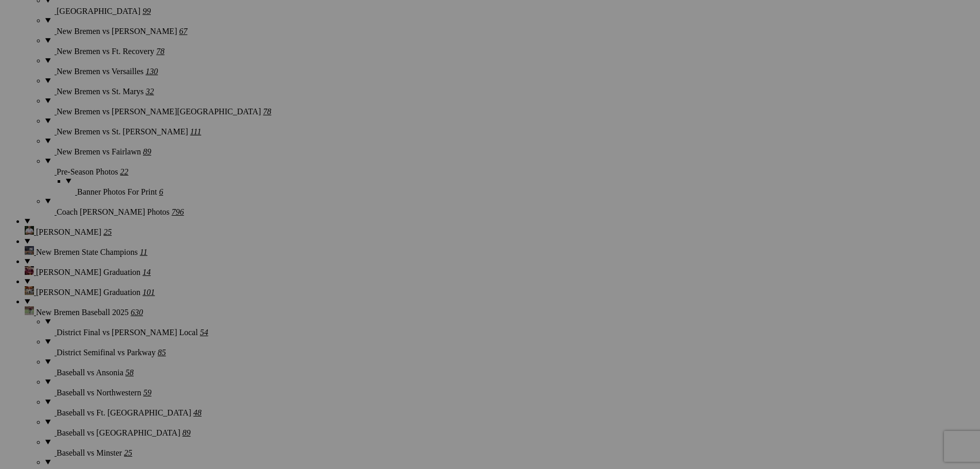
scroll to position [1337, 0]
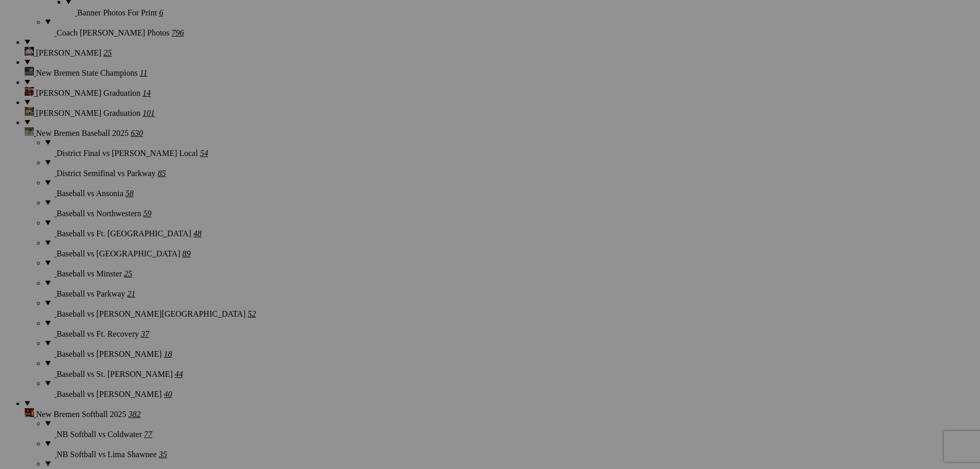
scroll to position [1491, 0]
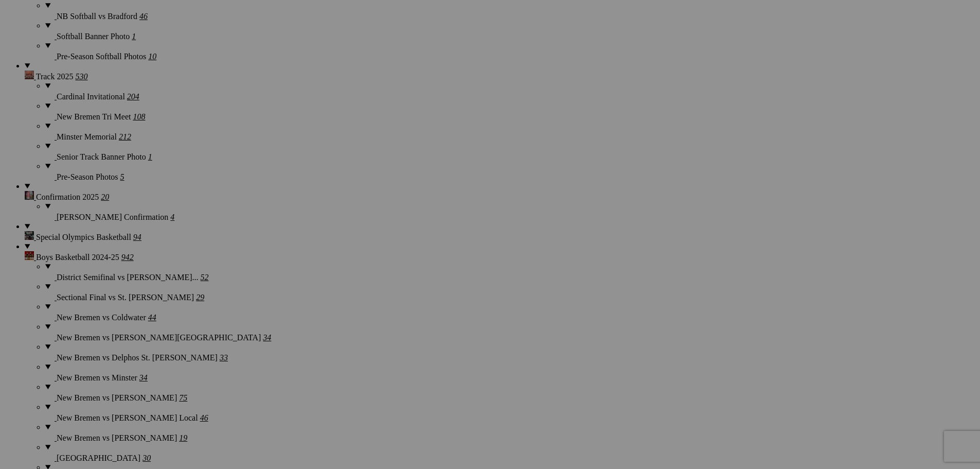
scroll to position [2006, 0]
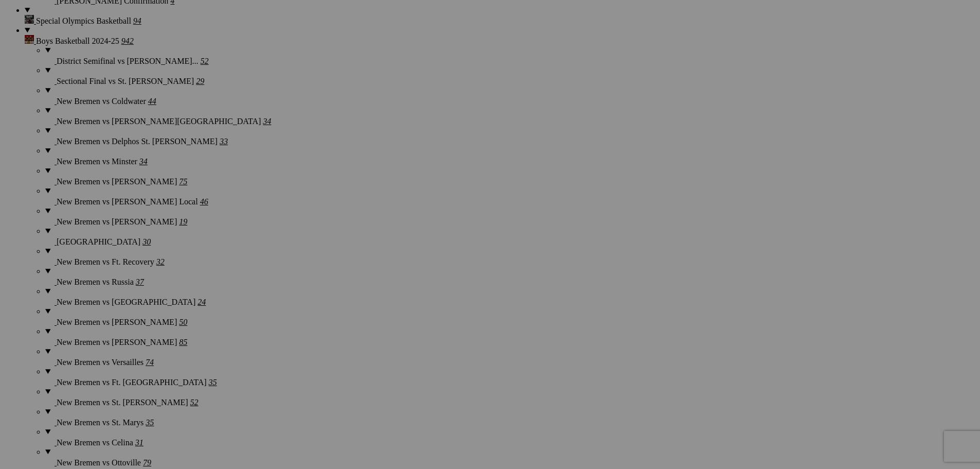
scroll to position [2263, 0]
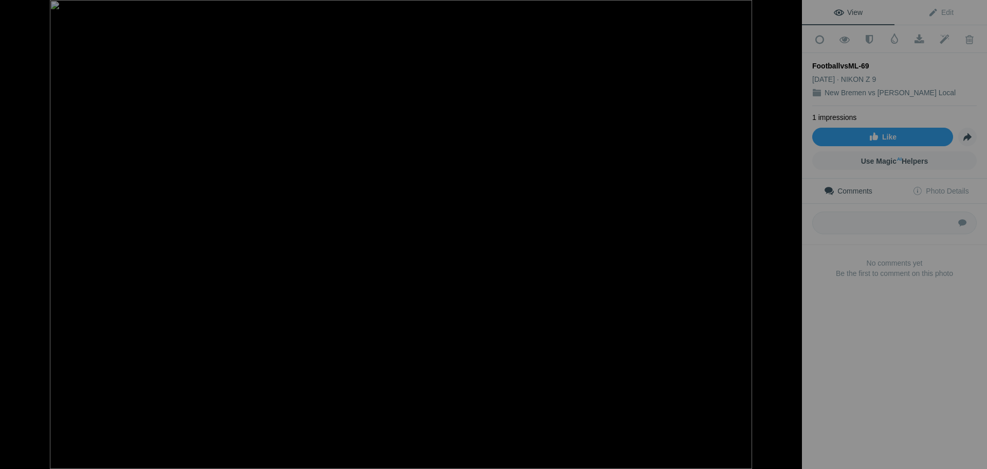
click at [14, 13] on div at bounding box center [15, 10] width 37 height 21
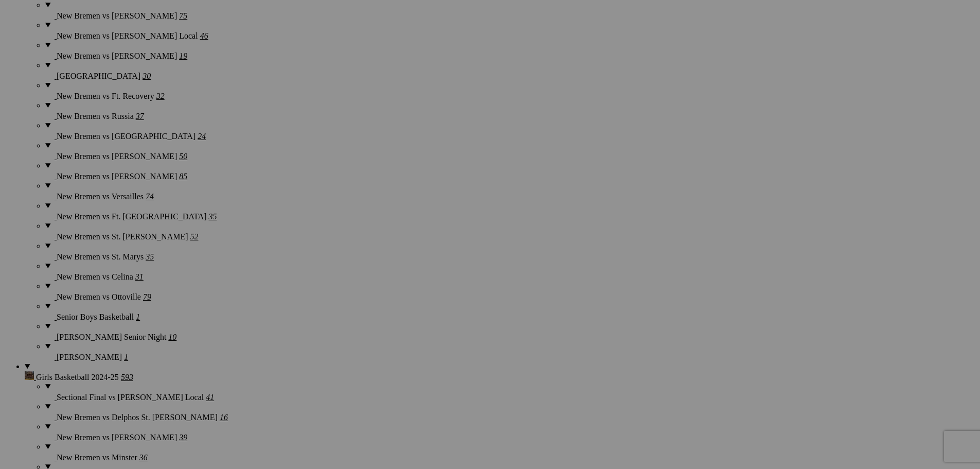
scroll to position [2417, 0]
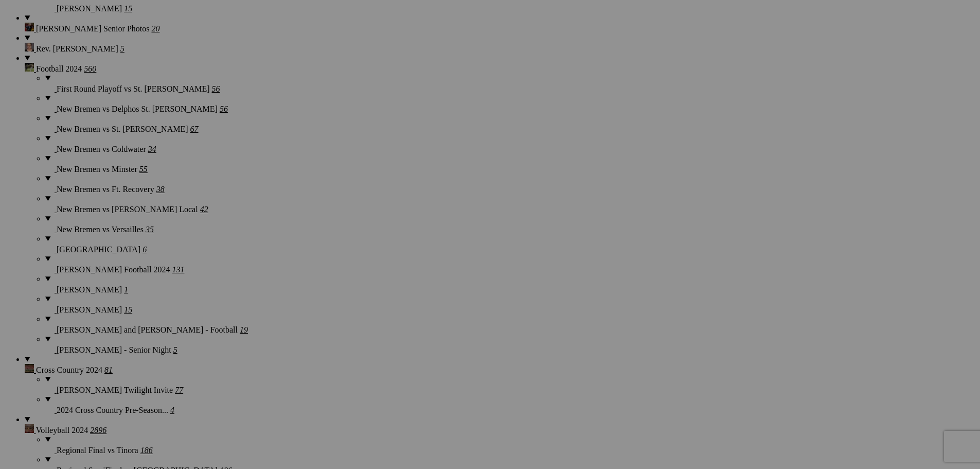
scroll to position [3034, 0]
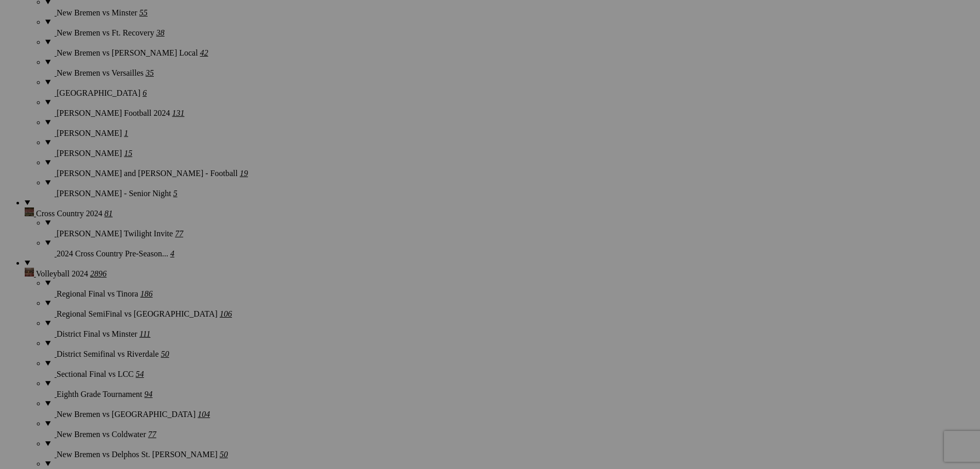
scroll to position [3240, 0]
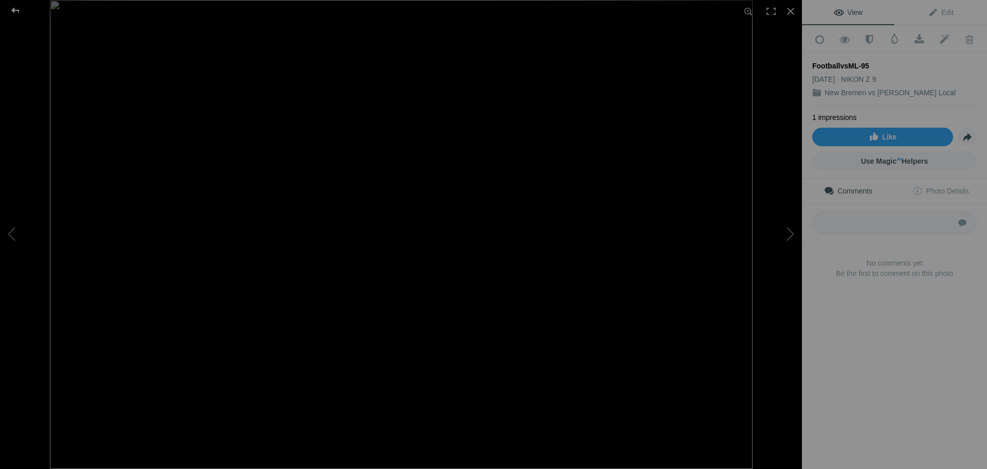
click at [17, 12] on div at bounding box center [15, 10] width 37 height 21
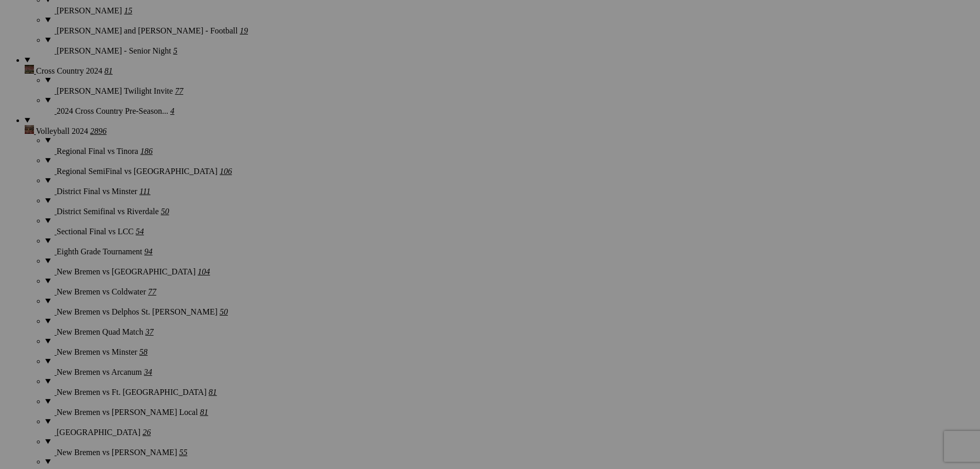
scroll to position [3343, 0]
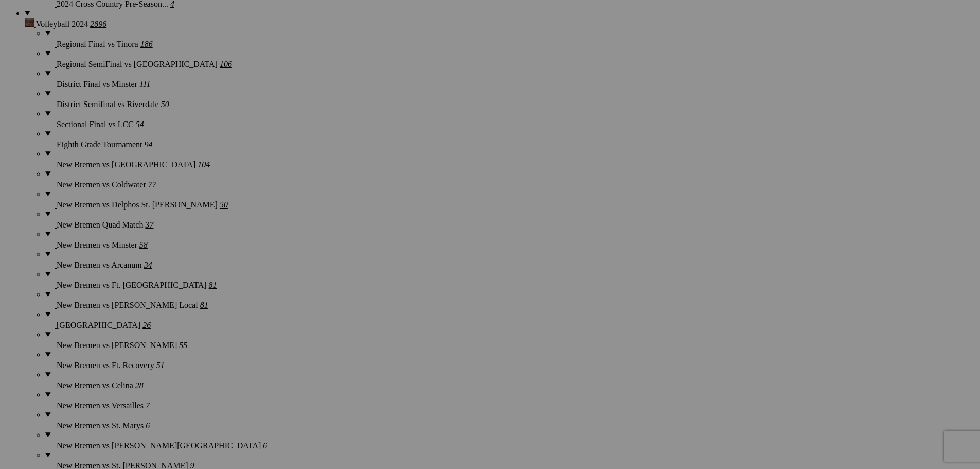
scroll to position [3446, 0]
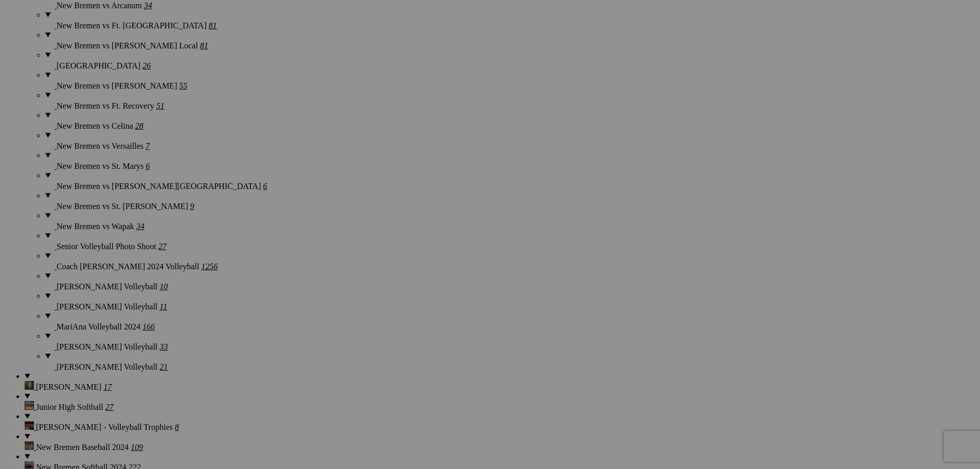
scroll to position [3703, 0]
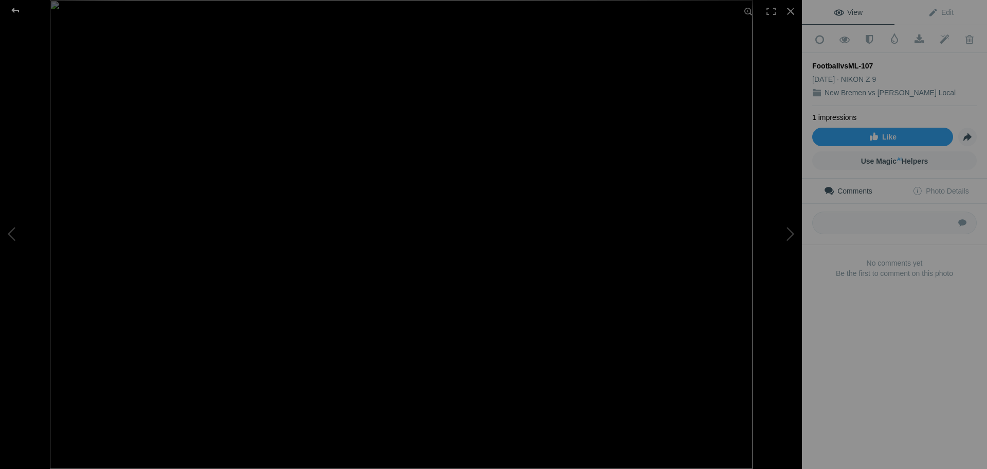
click at [15, 10] on div at bounding box center [15, 10] width 37 height 21
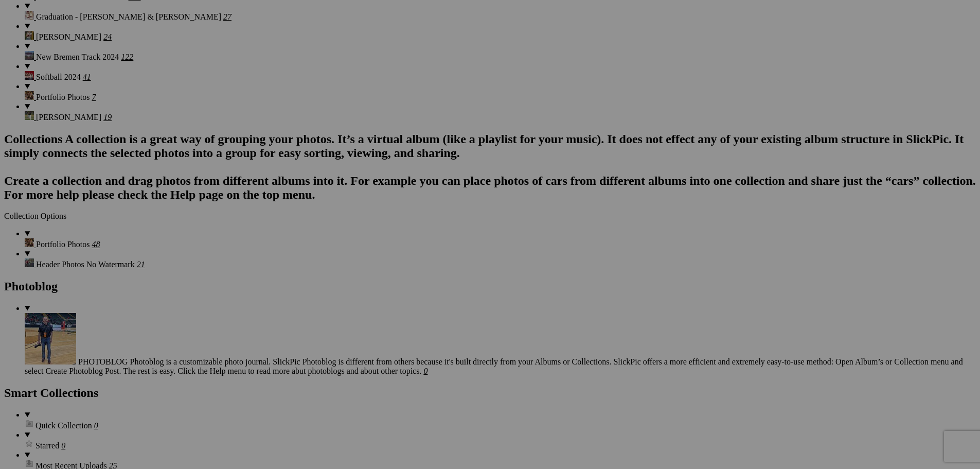
scroll to position [4217, 0]
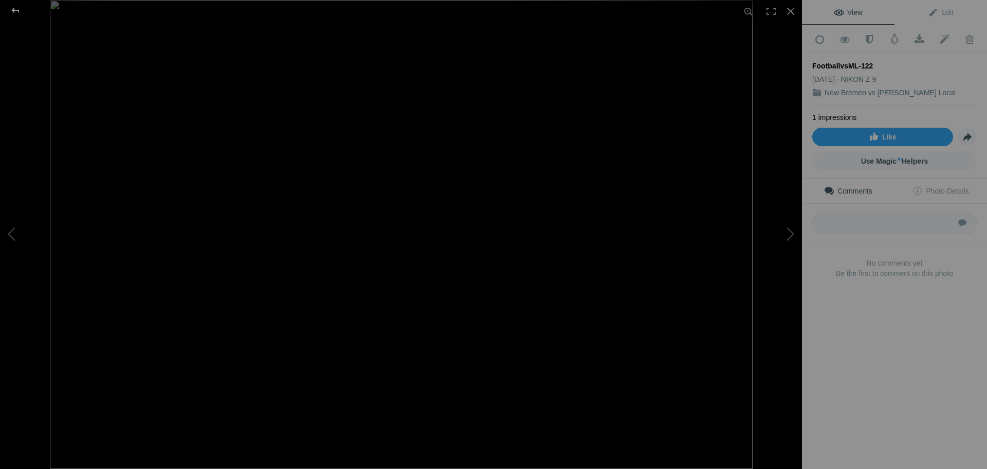
click at [16, 11] on div at bounding box center [15, 10] width 37 height 21
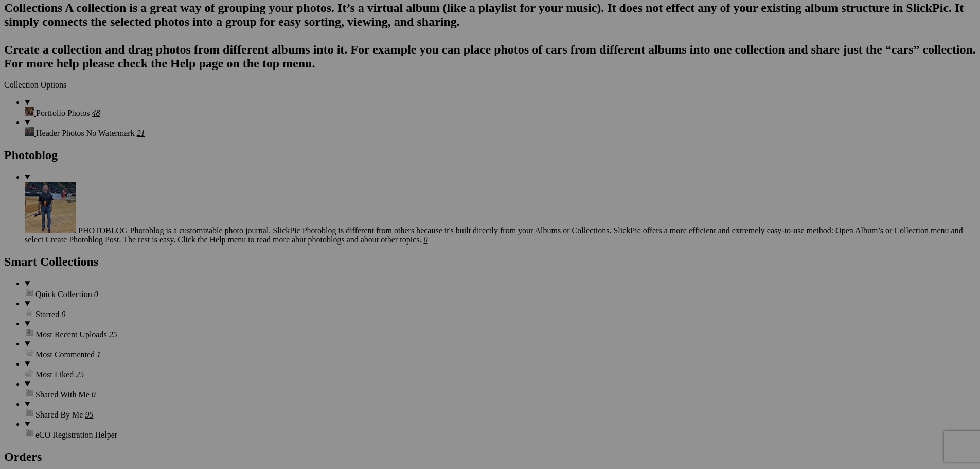
scroll to position [4320, 0]
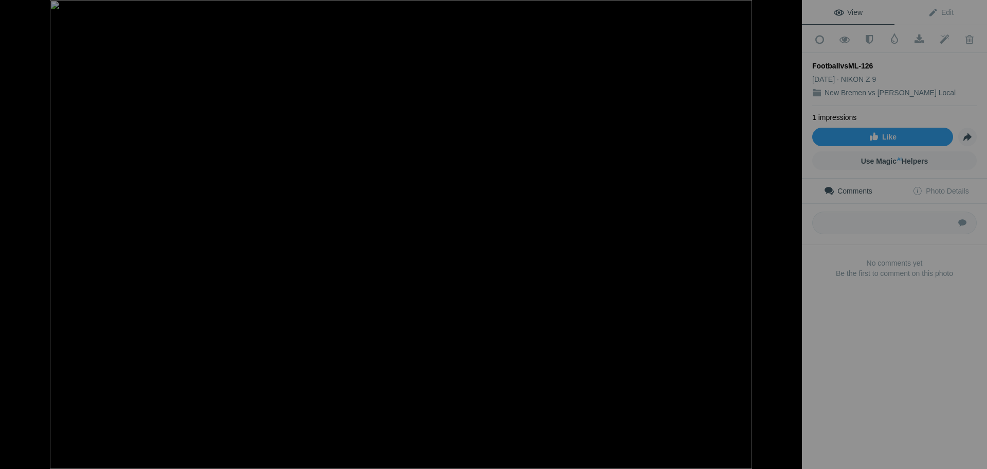
click at [14, 10] on div at bounding box center [15, 10] width 37 height 21
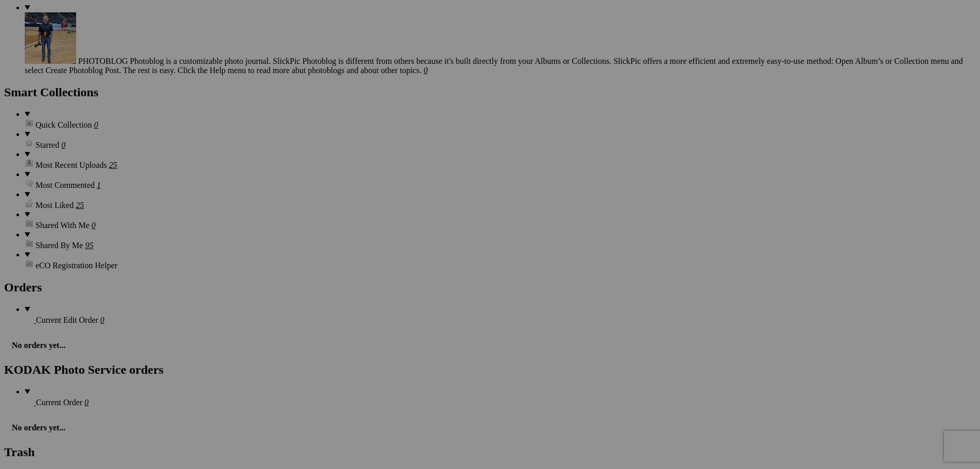
scroll to position [4474, 0]
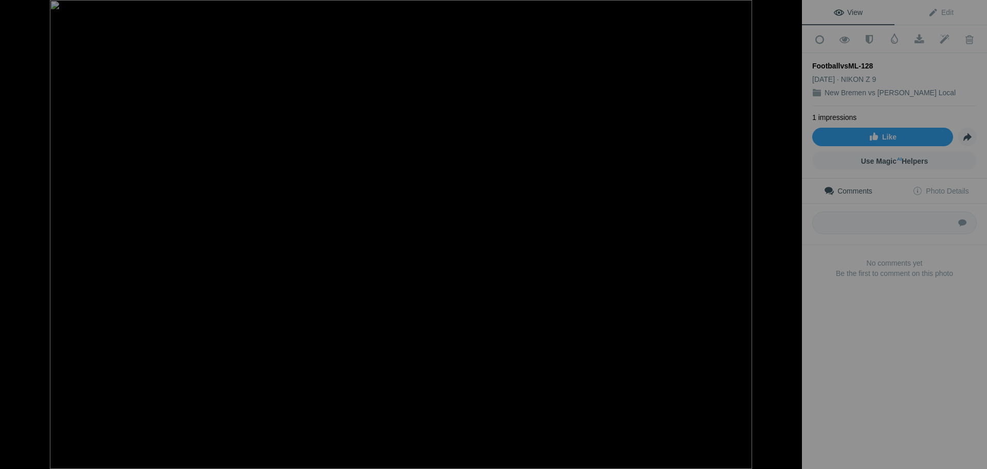
click at [13, 10] on div at bounding box center [15, 10] width 37 height 21
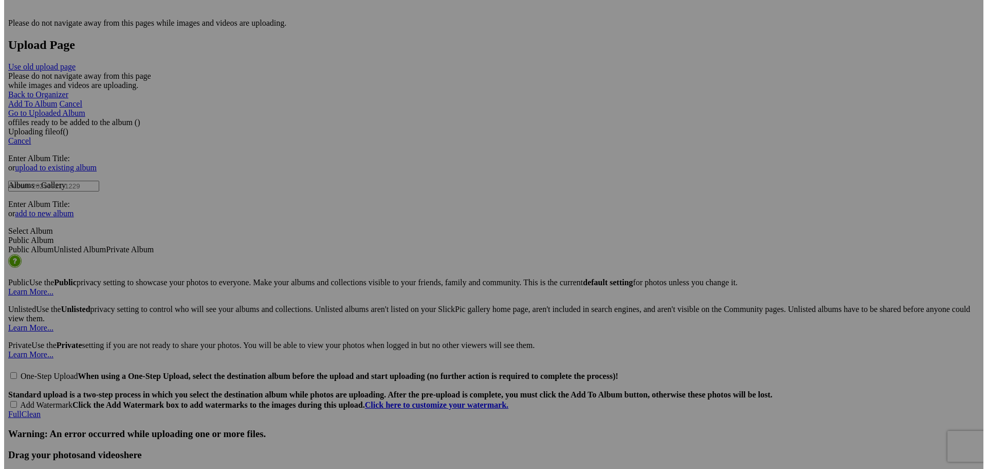
scroll to position [5246, 0]
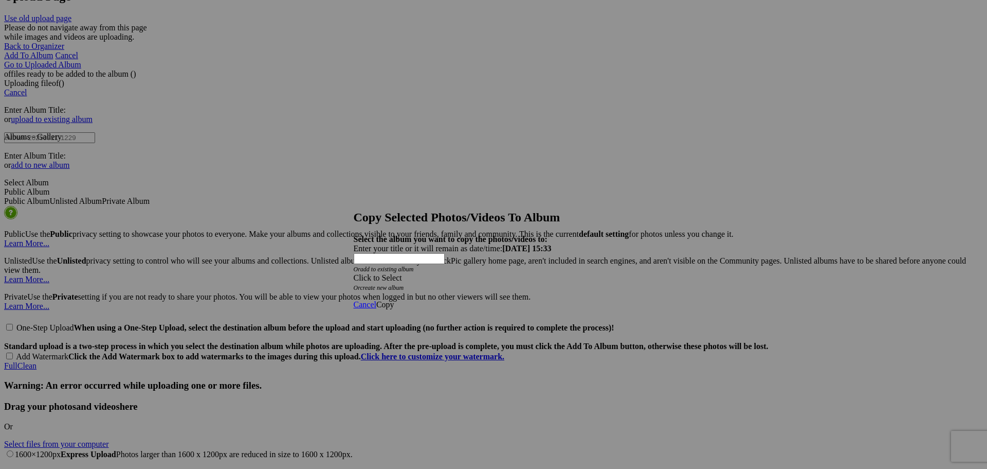
click at [354, 273] on span at bounding box center [354, 277] width 0 height 9
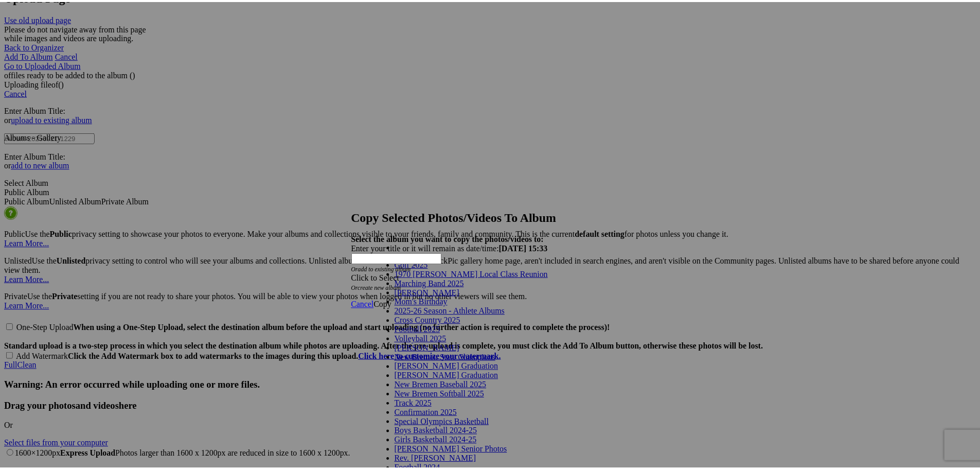
scroll to position [0, 0]
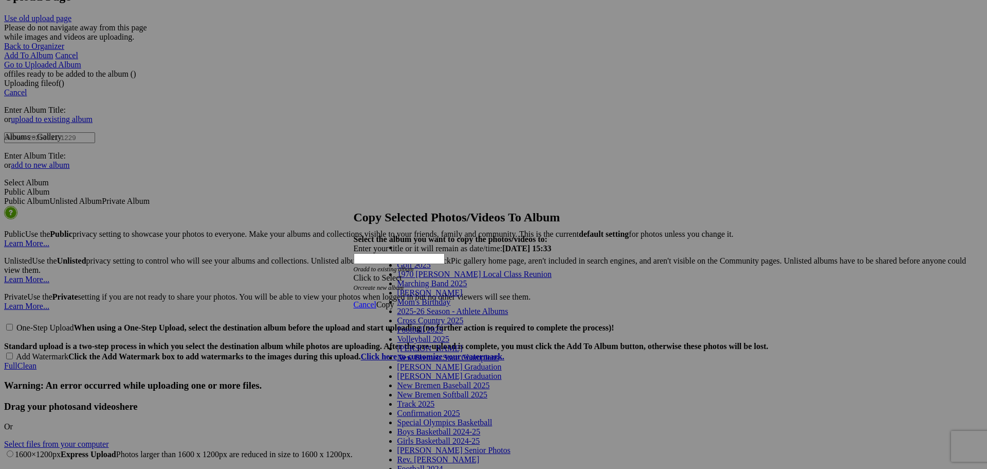
click at [460, 315] on span "2025-26 Season - Athlete Albums" at bounding box center [453, 311] width 111 height 9
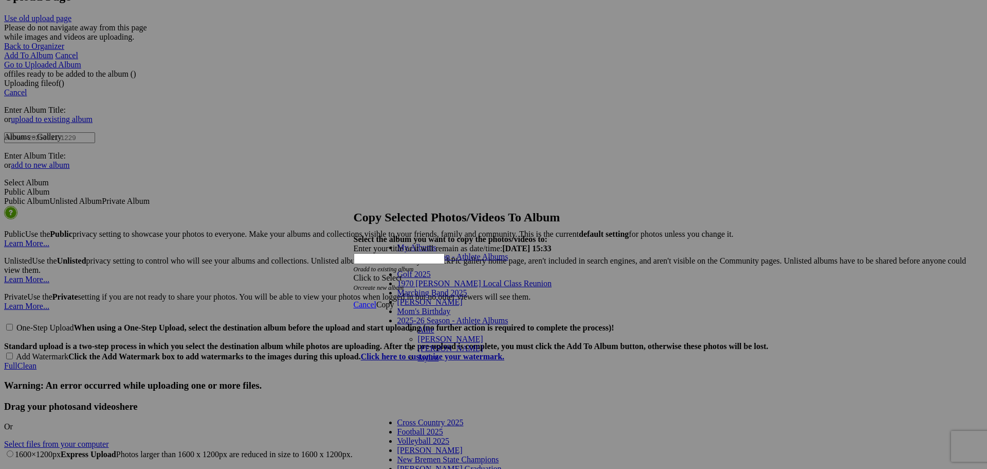
click at [418, 353] on link "Jaylen" at bounding box center [428, 357] width 21 height 9
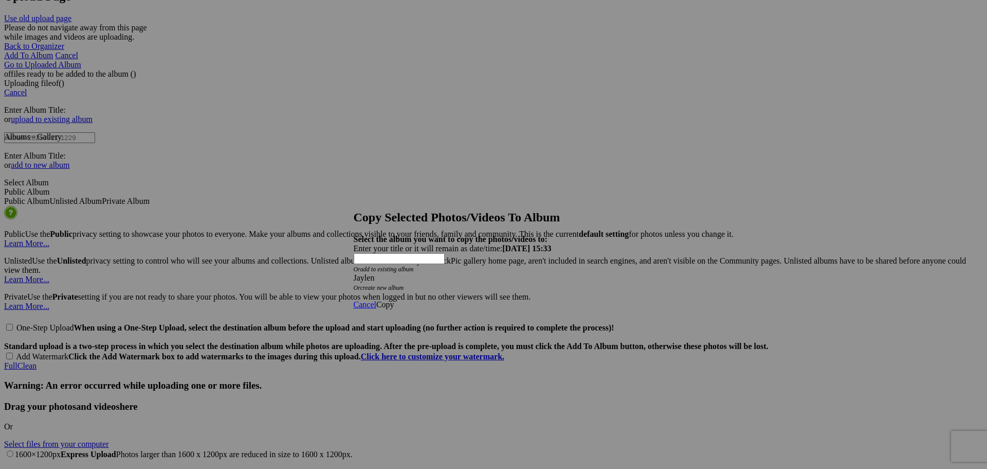
click at [394, 300] on span "Copy" at bounding box center [385, 304] width 18 height 9
click at [387, 272] on span "Ok" at bounding box center [381, 267] width 10 height 9
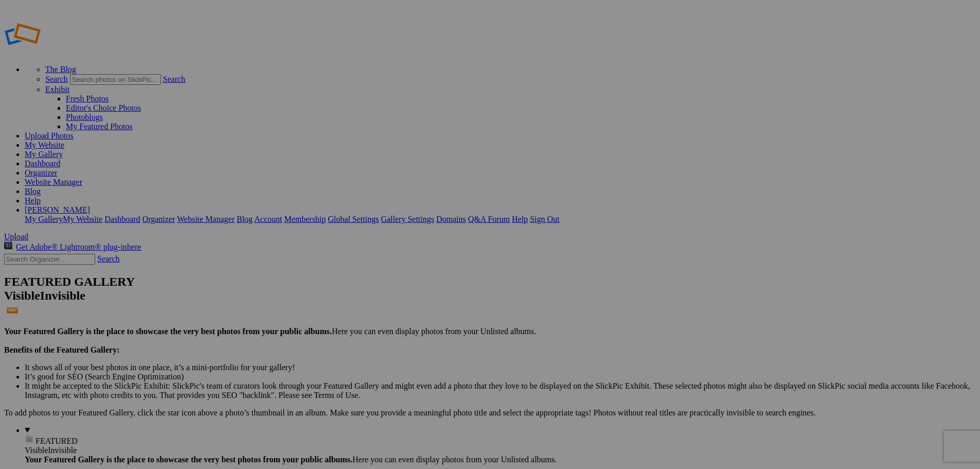
type input "Jaylen"
type input "2025-26 Season - Athlete Albums"
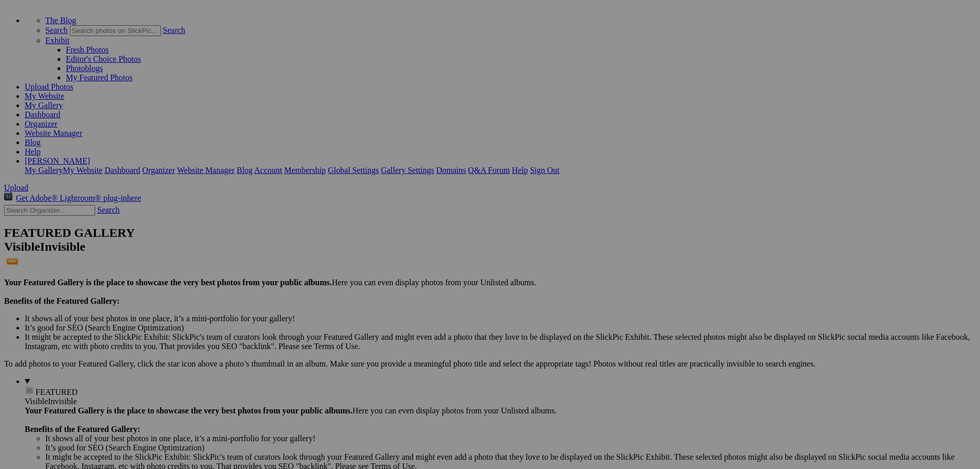
scroll to position [51, 0]
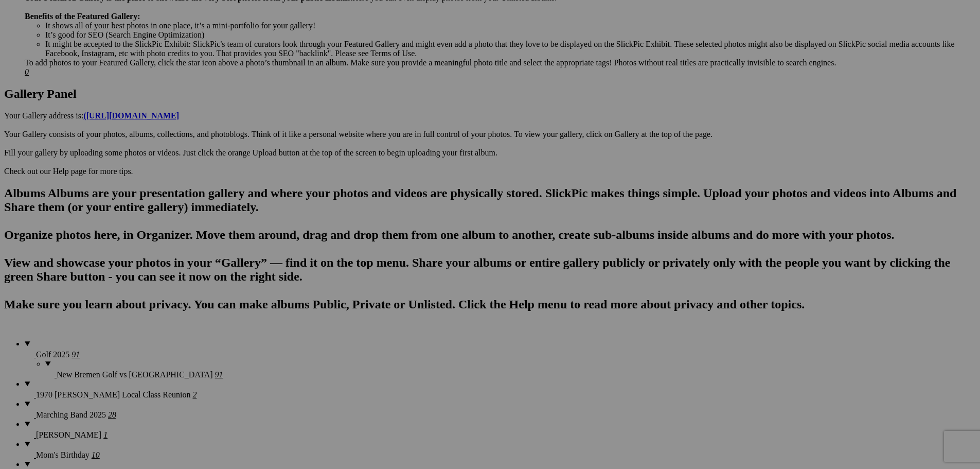
scroll to position [463, 0]
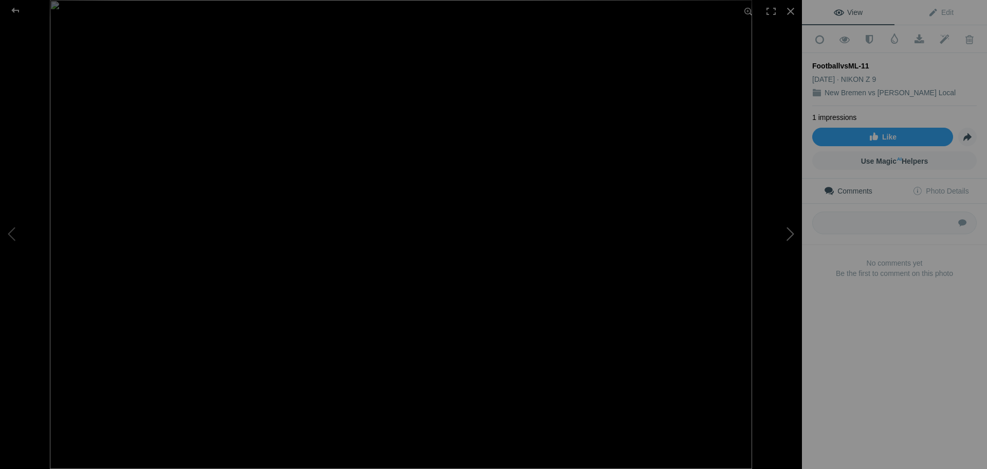
click at [792, 236] on button at bounding box center [763, 234] width 77 height 169
click at [791, 238] on button at bounding box center [763, 234] width 77 height 169
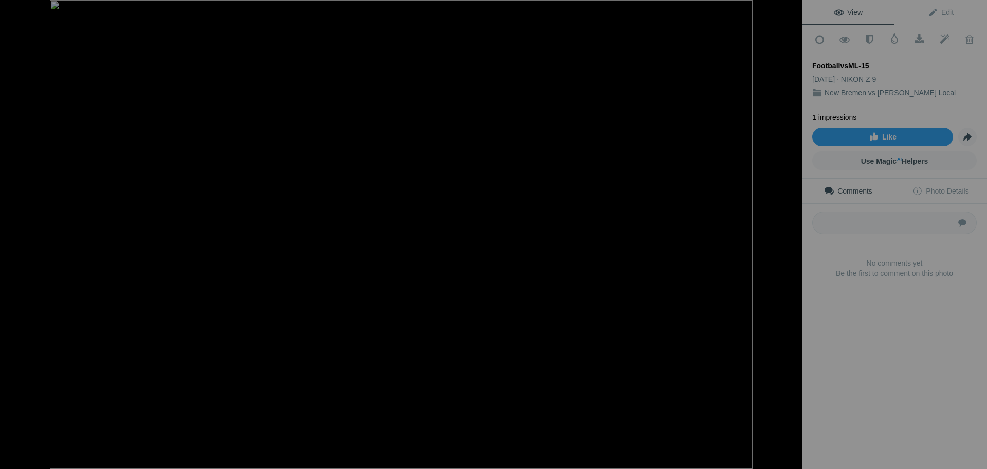
click at [791, 238] on button at bounding box center [763, 234] width 77 height 169
click at [788, 232] on button at bounding box center [763, 234] width 77 height 169
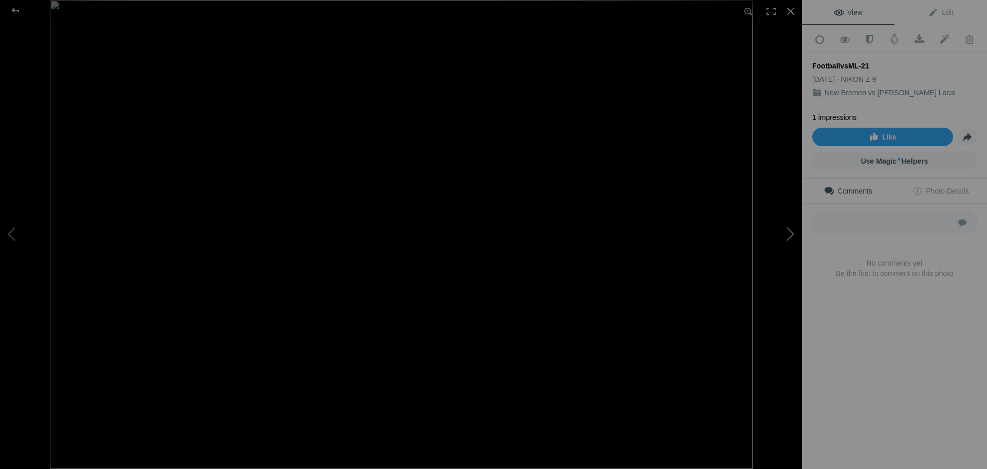
click at [788, 232] on button at bounding box center [763, 234] width 77 height 169
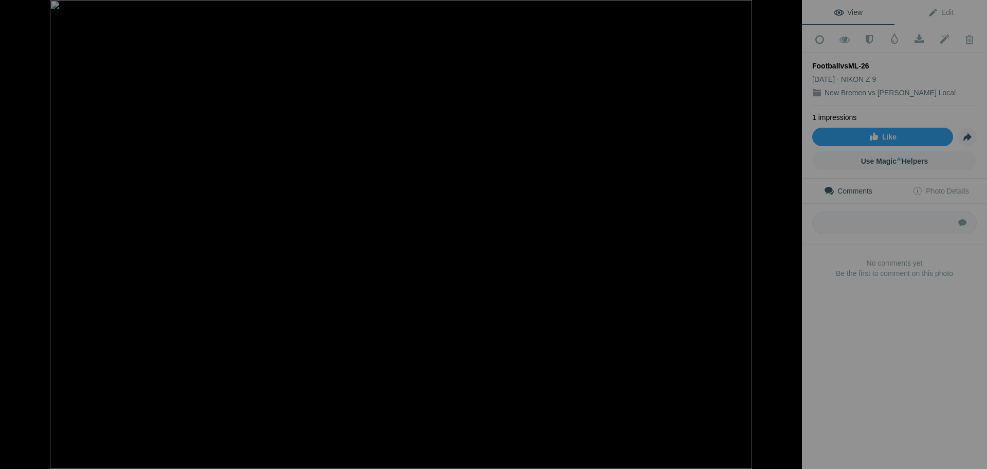
click at [788, 232] on button at bounding box center [763, 234] width 77 height 169
click at [790, 228] on button at bounding box center [763, 234] width 77 height 169
click at [788, 233] on button at bounding box center [763, 234] width 77 height 169
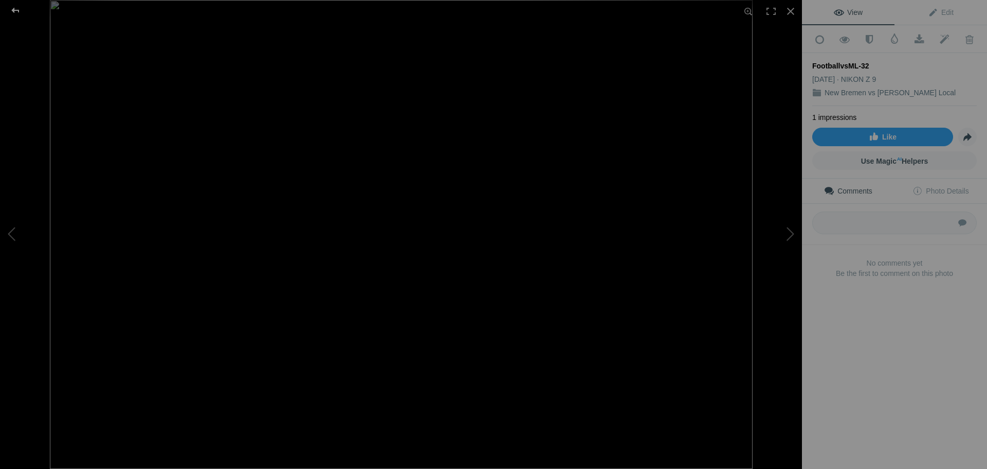
click at [16, 12] on div at bounding box center [15, 10] width 37 height 21
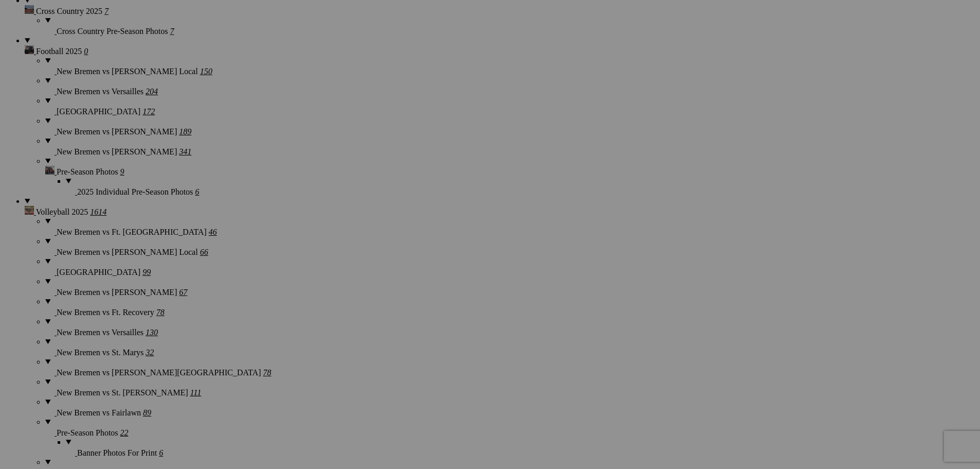
scroll to position [1029, 0]
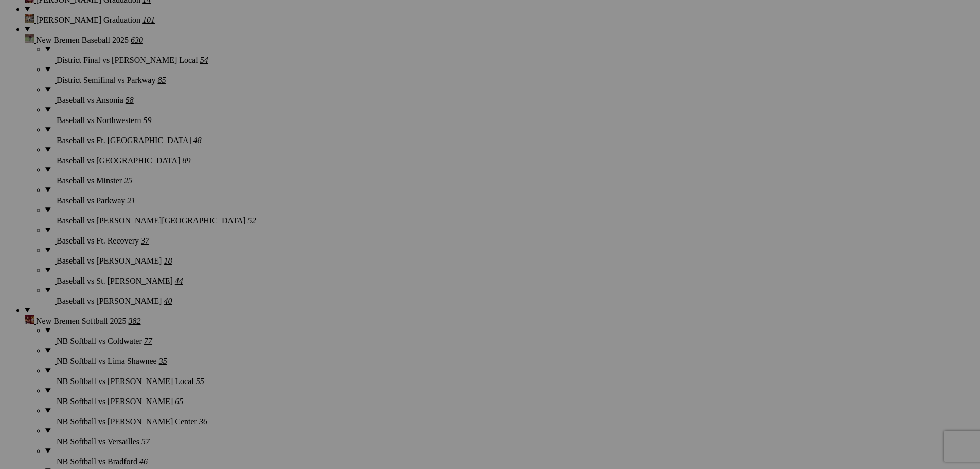
scroll to position [1594, 0]
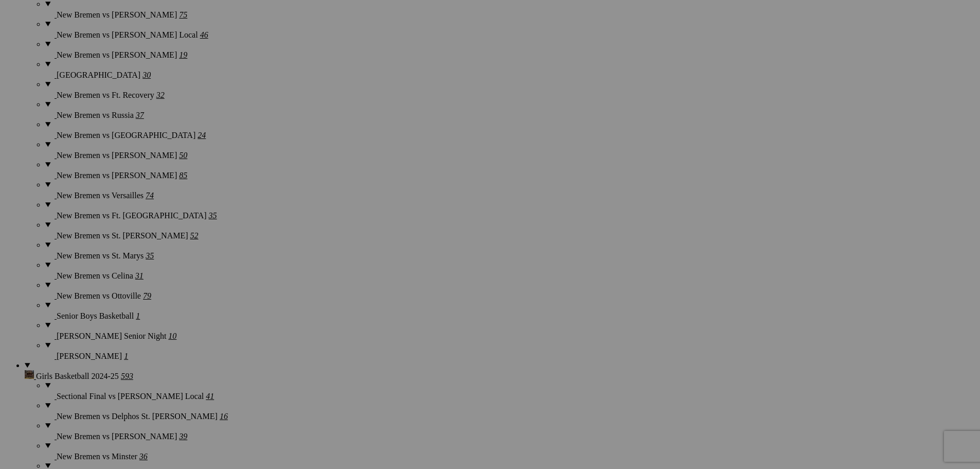
scroll to position [2417, 0]
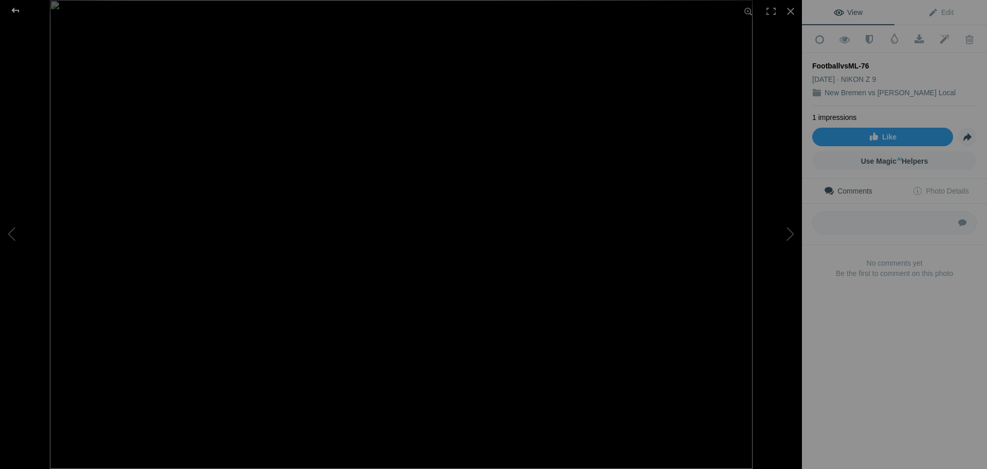
click at [15, 12] on div at bounding box center [15, 10] width 37 height 21
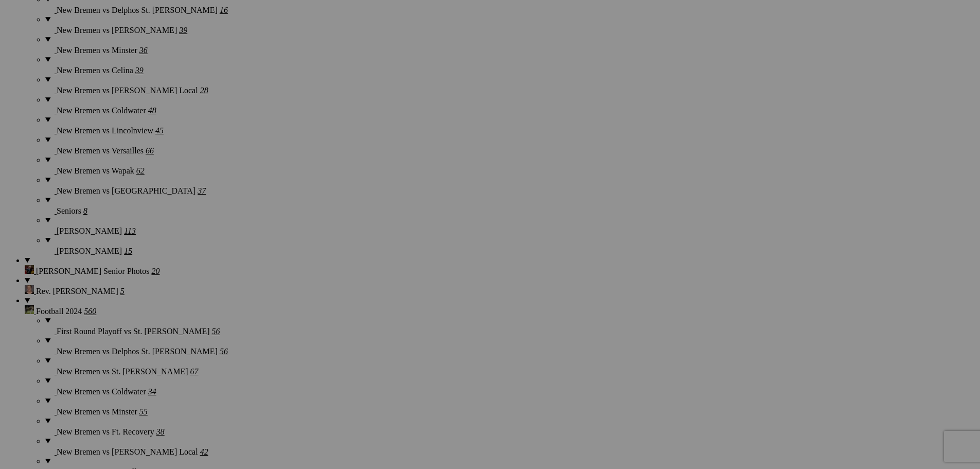
scroll to position [2829, 0]
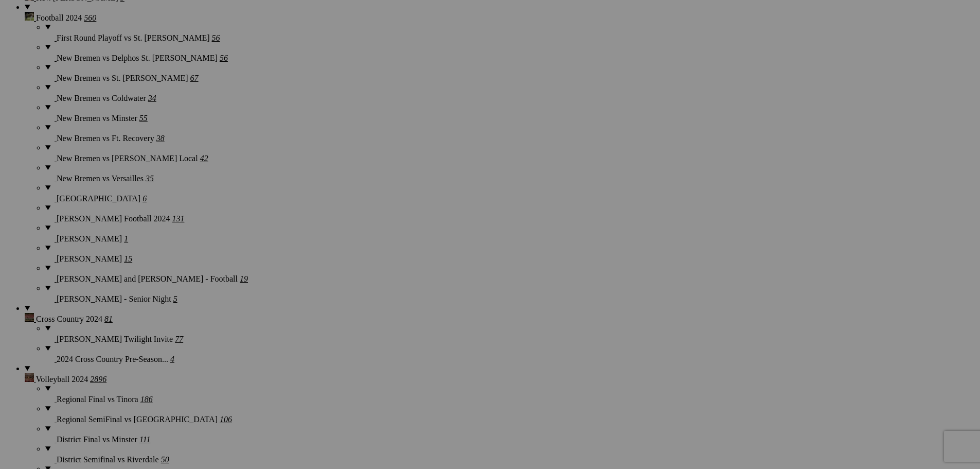
scroll to position [3086, 0]
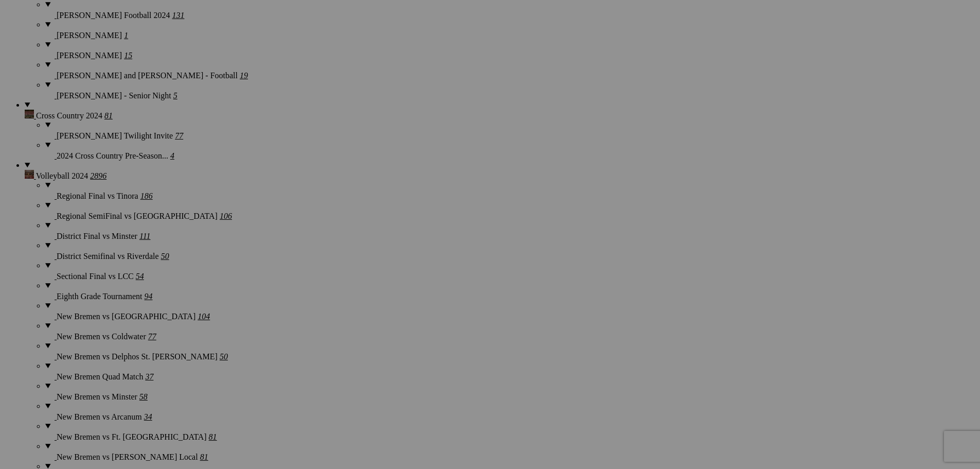
scroll to position [3343, 0]
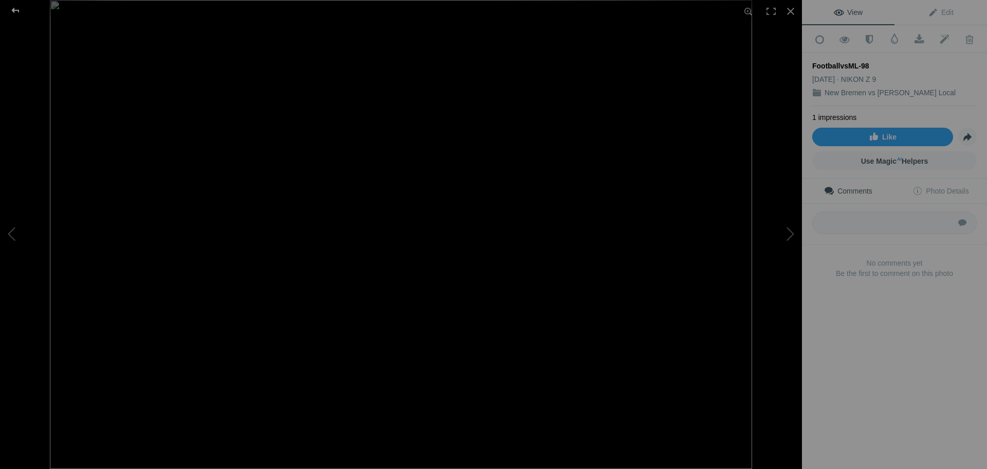
click at [17, 12] on div at bounding box center [15, 10] width 37 height 21
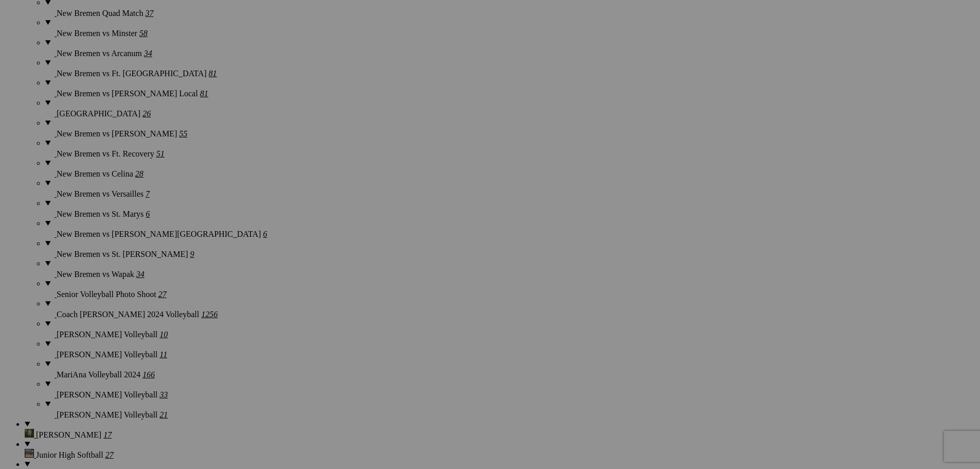
scroll to position [3651, 0]
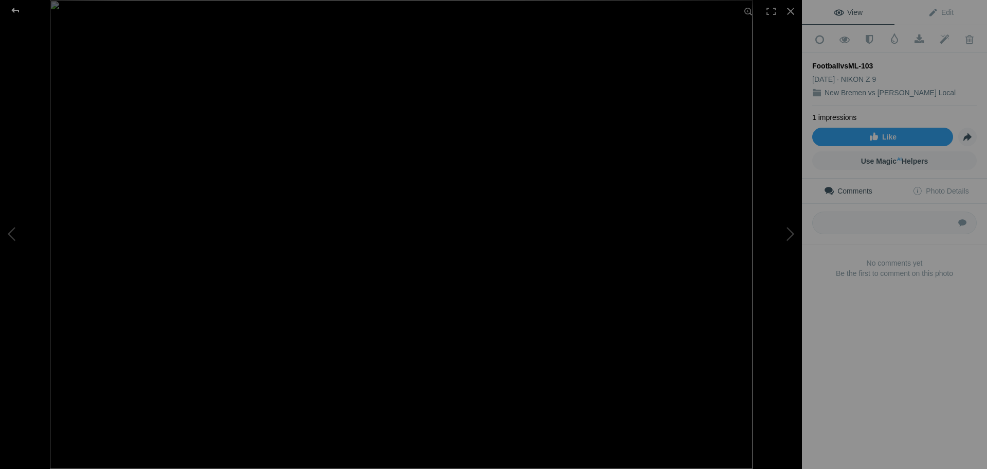
click at [17, 12] on div at bounding box center [15, 10] width 37 height 21
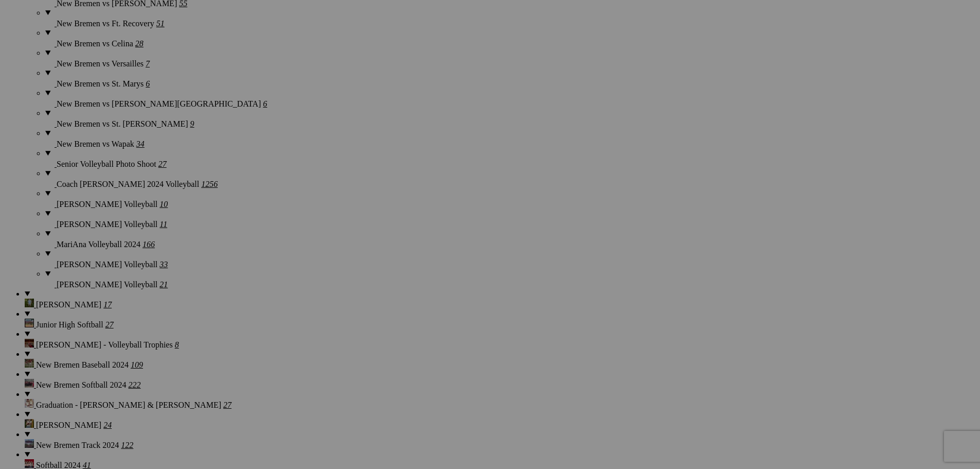
scroll to position [3806, 0]
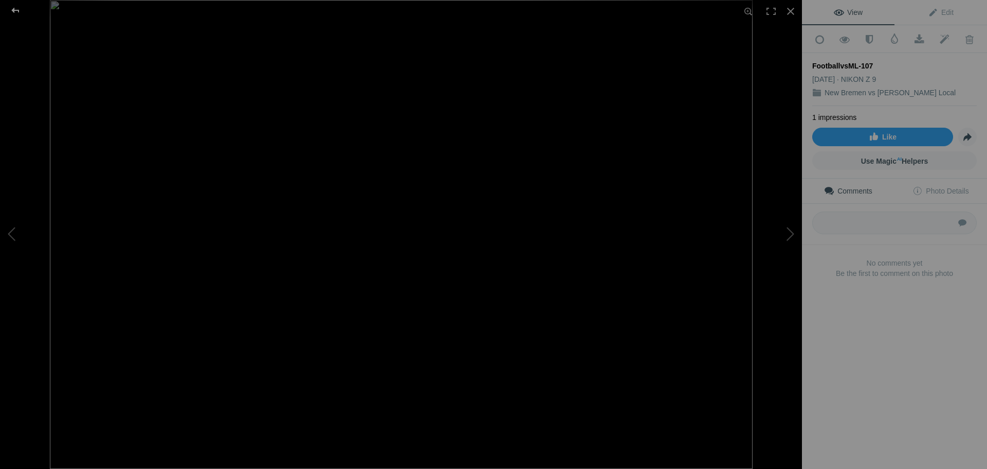
click at [15, 10] on div at bounding box center [15, 10] width 37 height 21
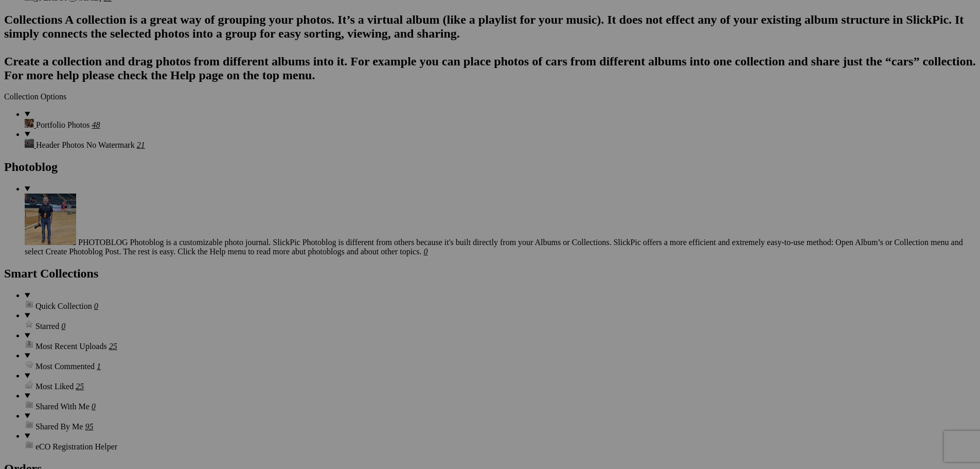
scroll to position [4320, 0]
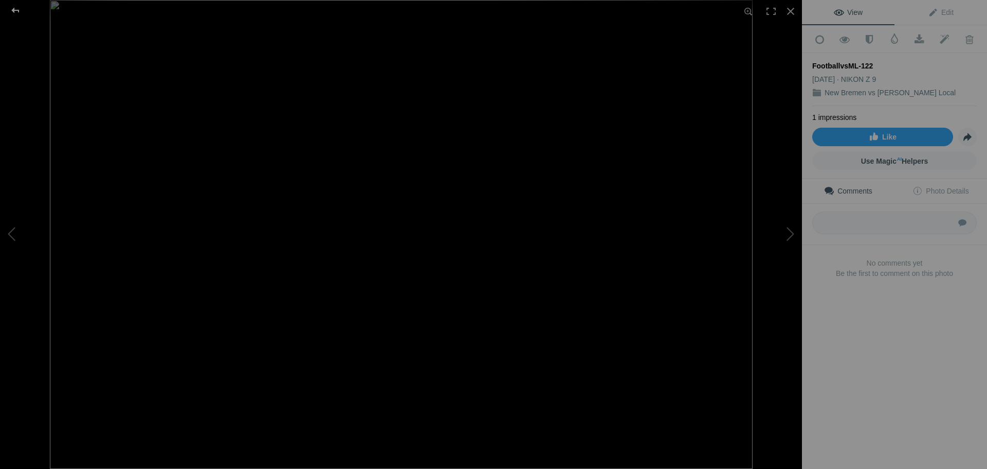
click at [17, 11] on div at bounding box center [15, 10] width 37 height 21
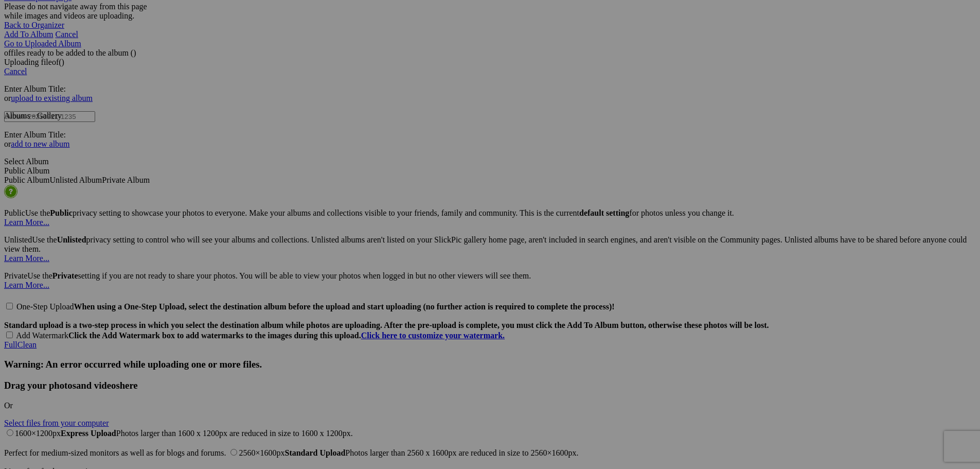
scroll to position [5268, 0]
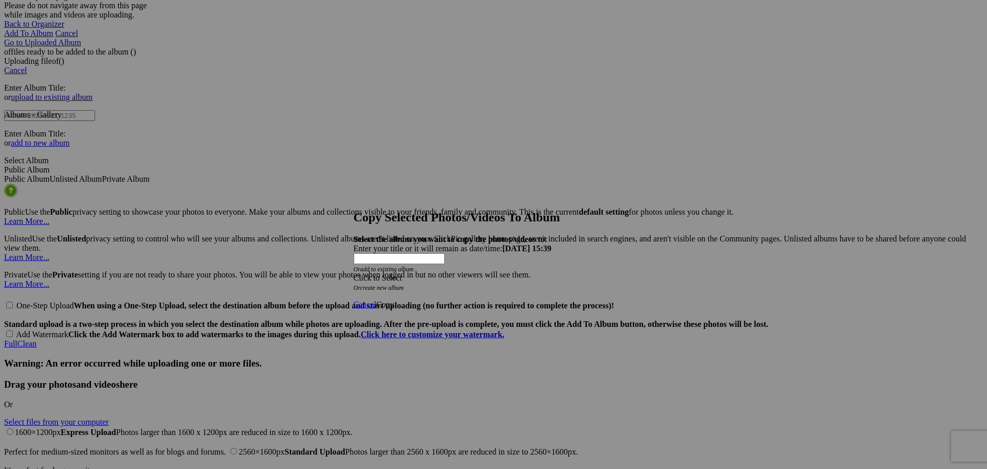
click at [354, 273] on span at bounding box center [354, 277] width 0 height 9
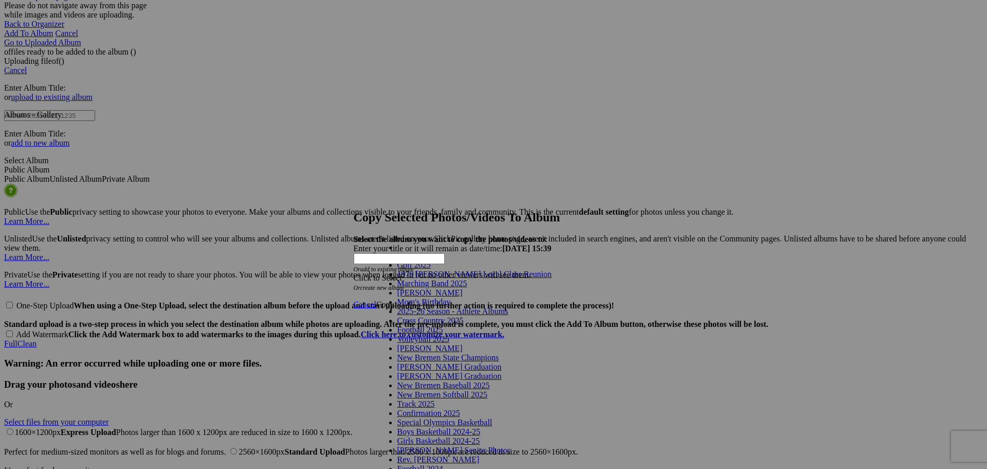
click at [509, 315] on link "2025-26 Season - Athlete Albums" at bounding box center [453, 311] width 111 height 9
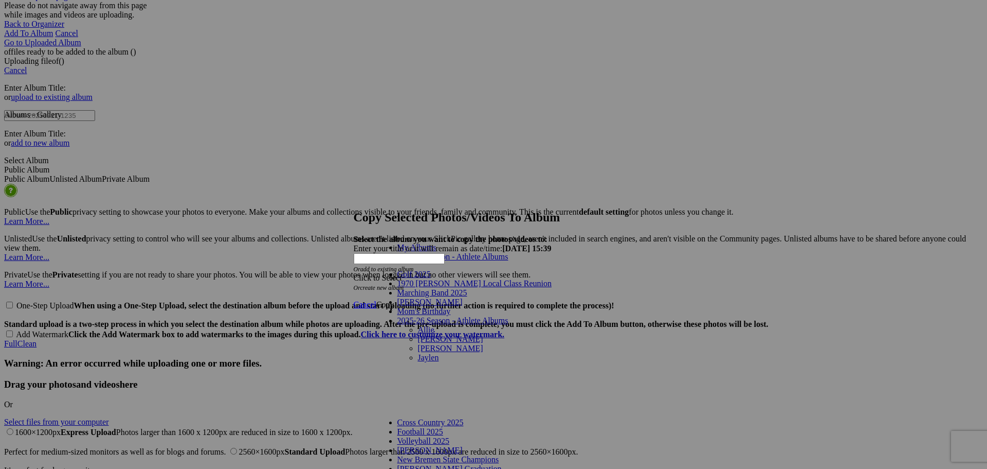
click at [418, 344] on link "[PERSON_NAME]" at bounding box center [450, 348] width 65 height 9
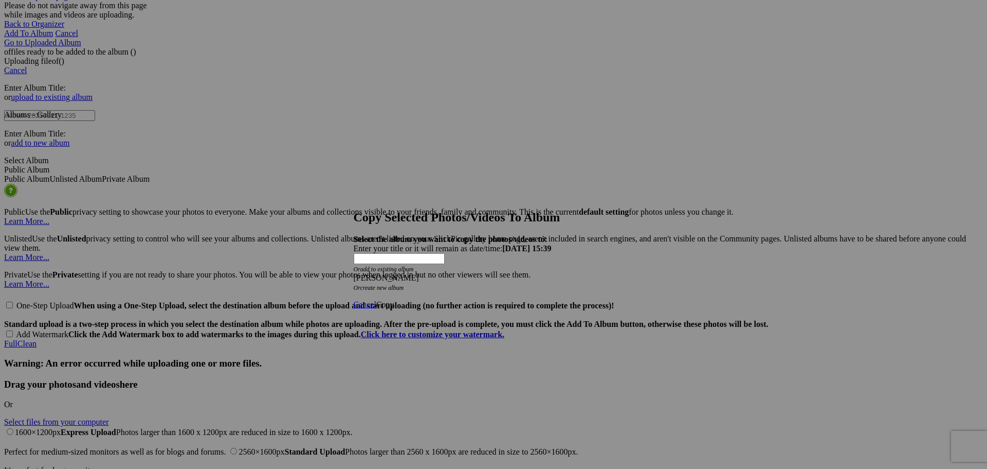
click at [394, 300] on span "Copy" at bounding box center [385, 304] width 18 height 9
click at [387, 272] on span "Ok" at bounding box center [381, 267] width 10 height 9
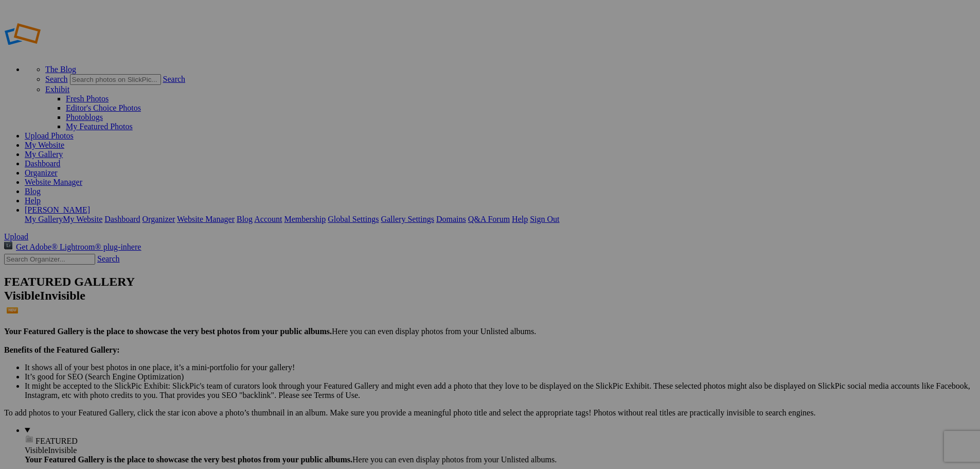
type input "[PERSON_NAME]"
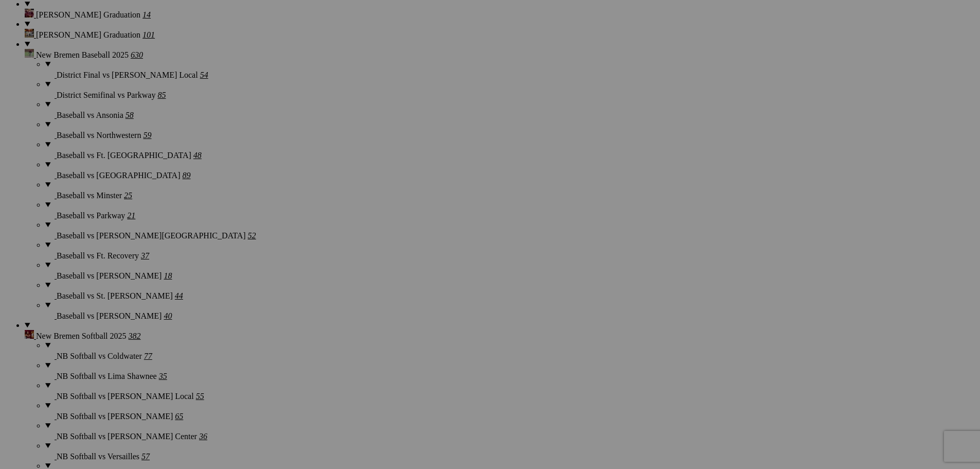
scroll to position [1131, 0]
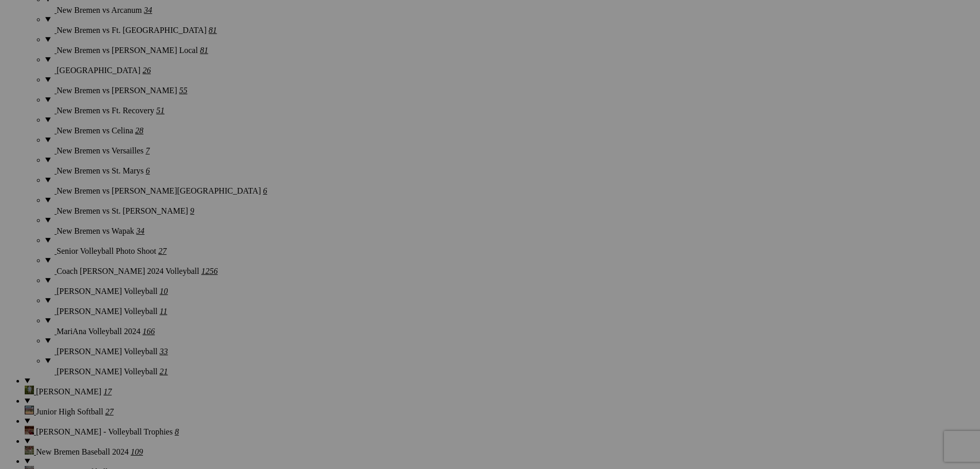
scroll to position [3703, 0]
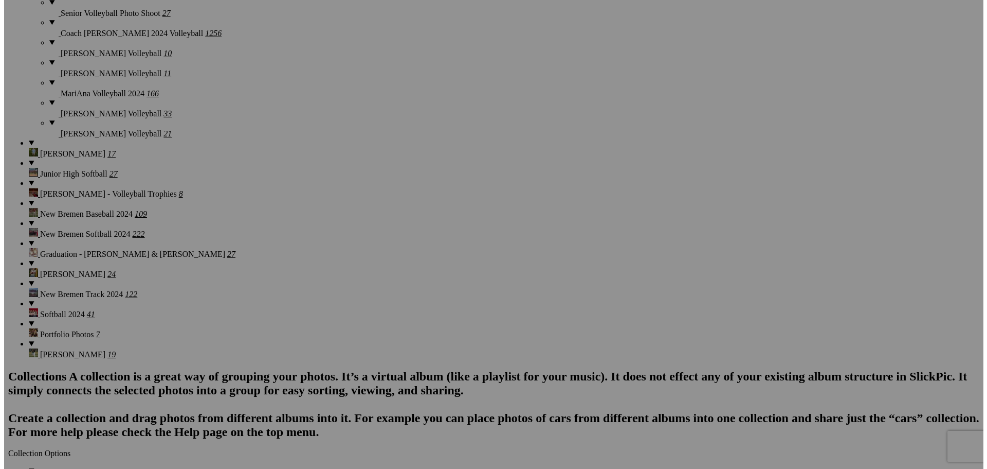
scroll to position [3960, 0]
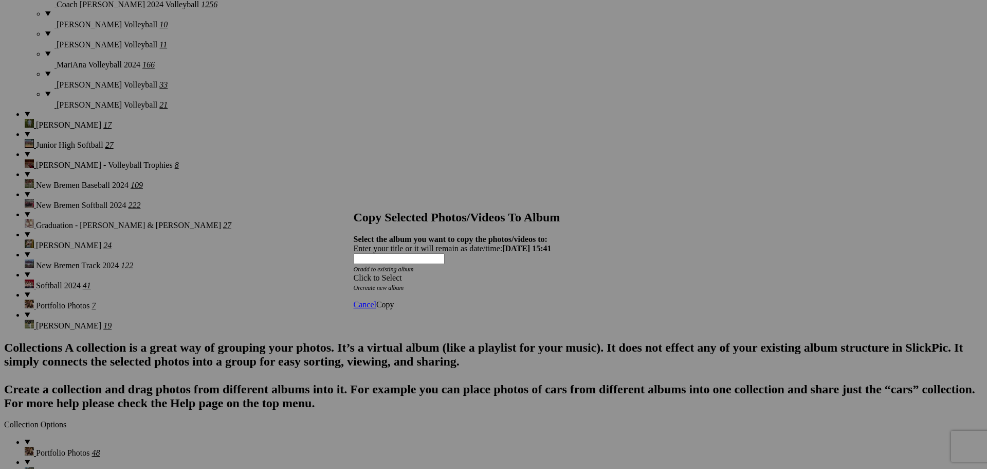
click at [354, 273] on span at bounding box center [354, 277] width 0 height 9
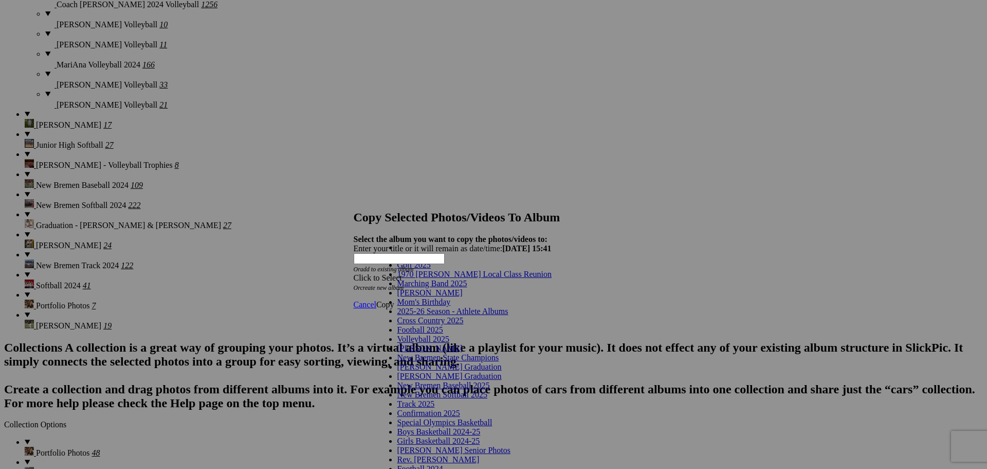
scroll to position [0, 0]
click at [431, 287] on link "Marching Band 2025" at bounding box center [433, 283] width 70 height 9
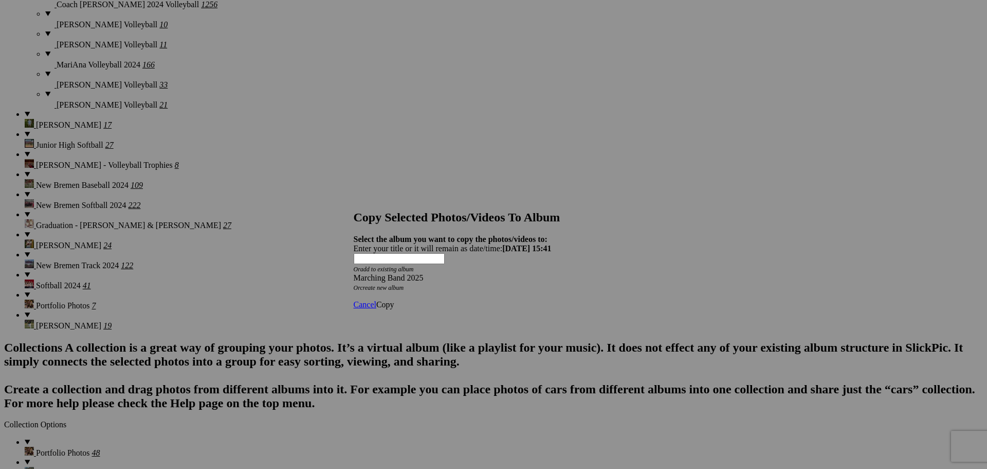
click at [354, 273] on span at bounding box center [354, 277] width 0 height 9
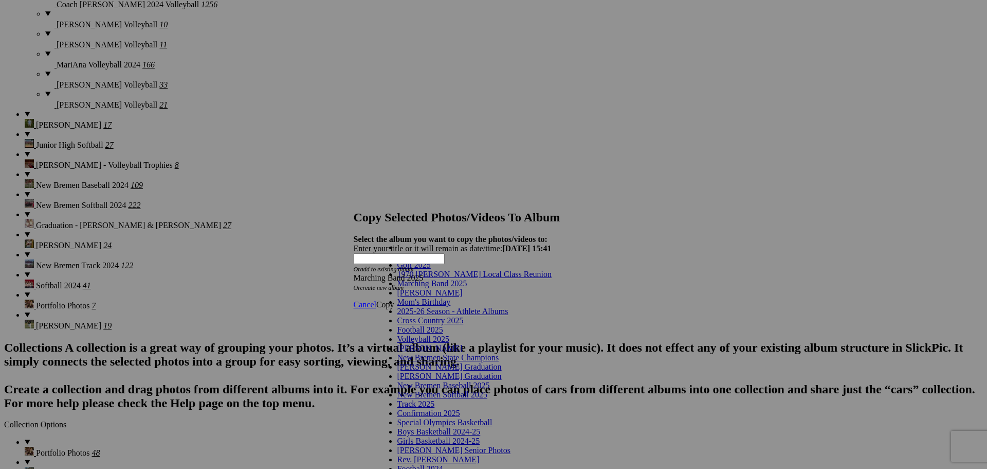
click at [428, 287] on link "Marching Band 2025" at bounding box center [433, 283] width 70 height 9
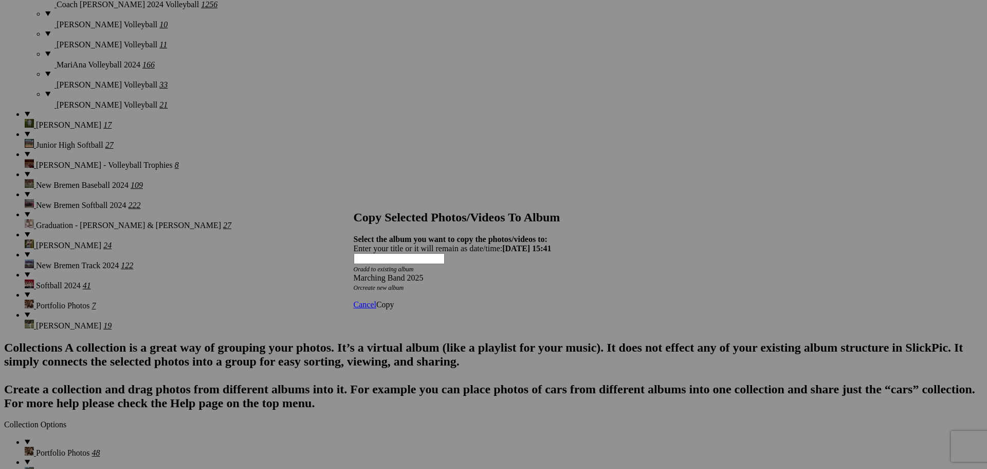
click at [394, 300] on span "Copy" at bounding box center [385, 304] width 18 height 9
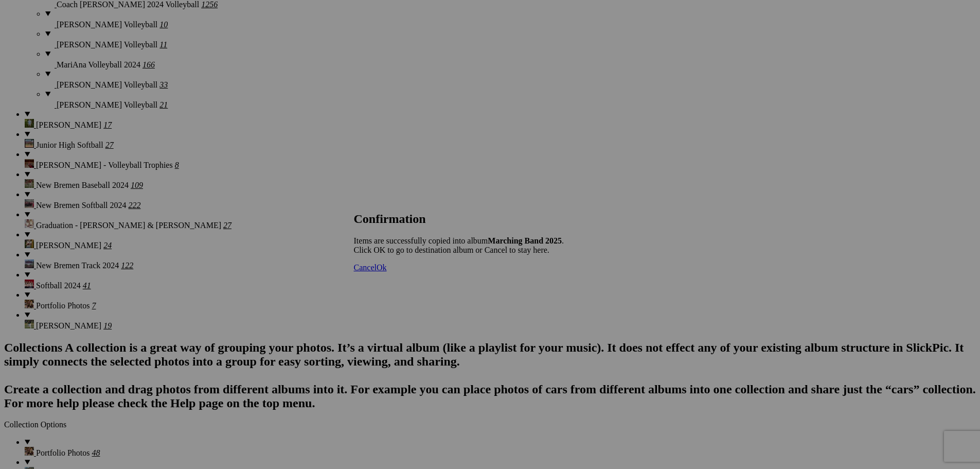
click at [387, 272] on span "Ok" at bounding box center [381, 267] width 10 height 9
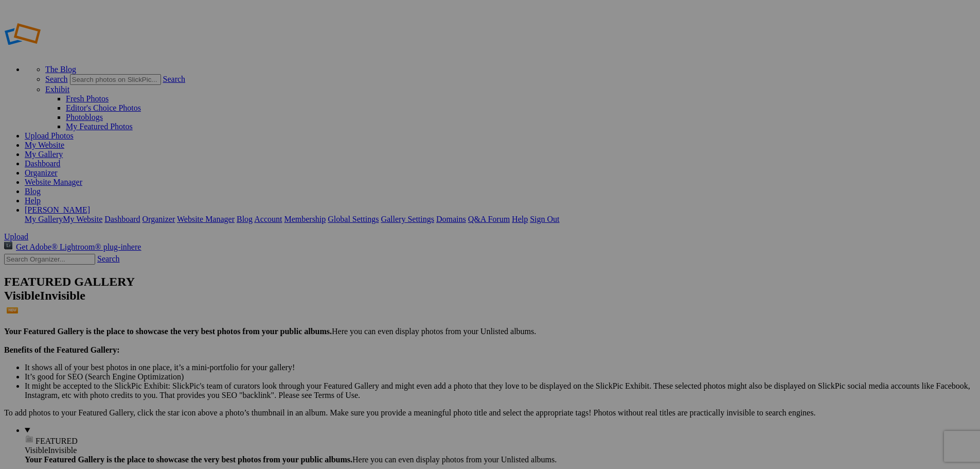
type input "Marching Band 2025"
click at [82, 177] on link "Website Manager" at bounding box center [54, 181] width 58 height 9
